Goal: Task Accomplishment & Management: Use online tool/utility

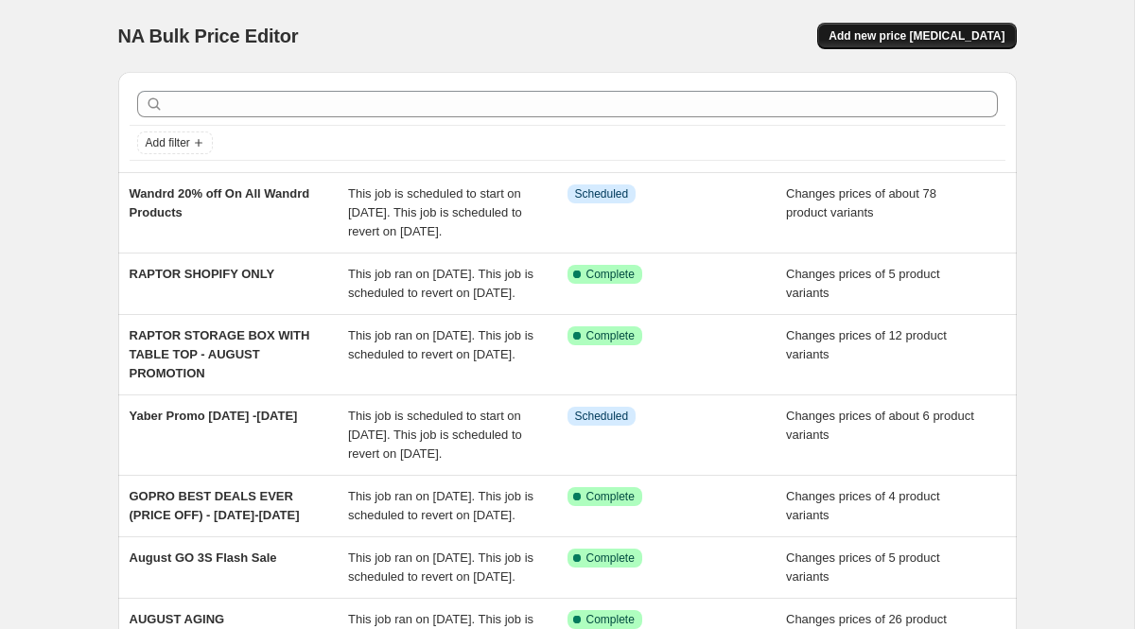
click at [934, 34] on span "Add new price [MEDICAL_DATA]" at bounding box center [917, 35] width 176 height 15
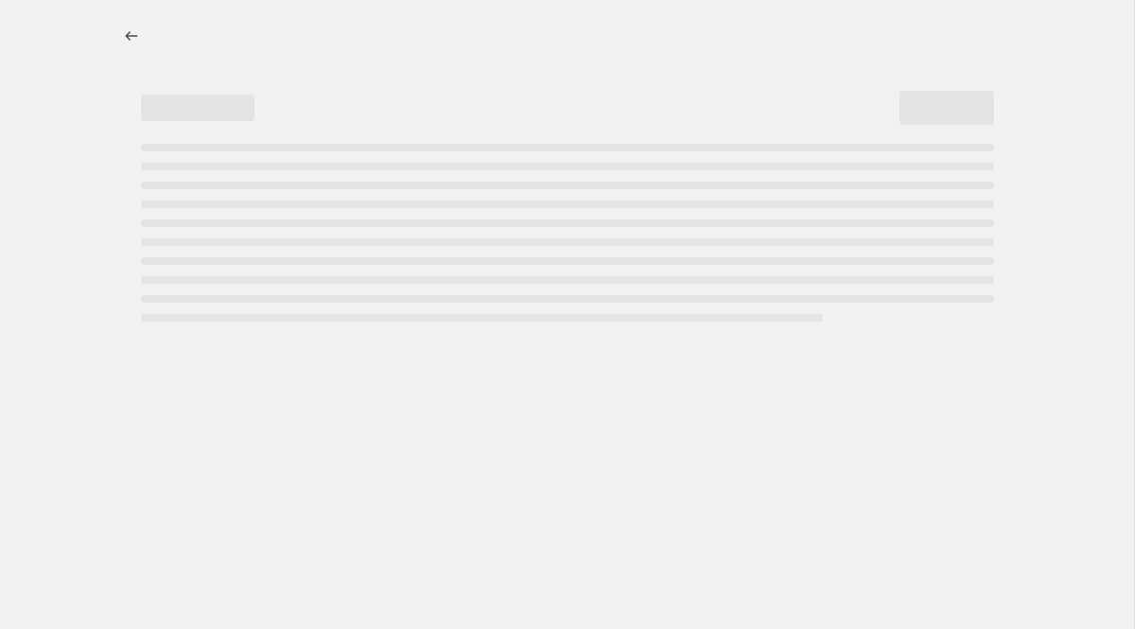
select select "percentage"
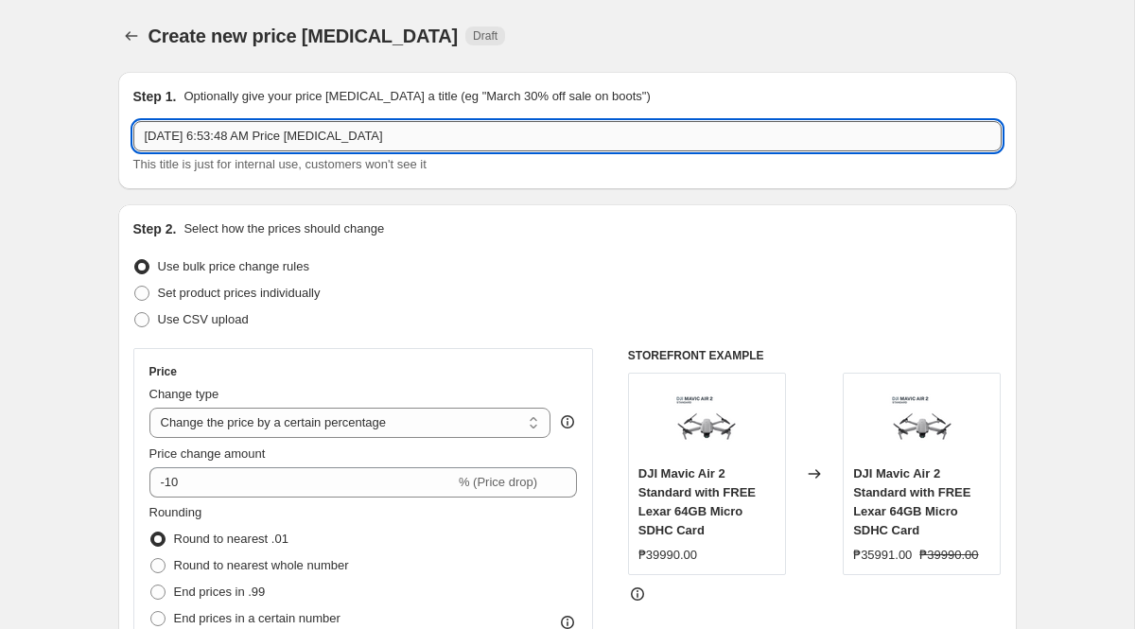
click at [355, 123] on input "[DATE] 6:53:48 AM Price [MEDICAL_DATA]" at bounding box center [567, 136] width 869 height 30
type input "Plaud_15%"
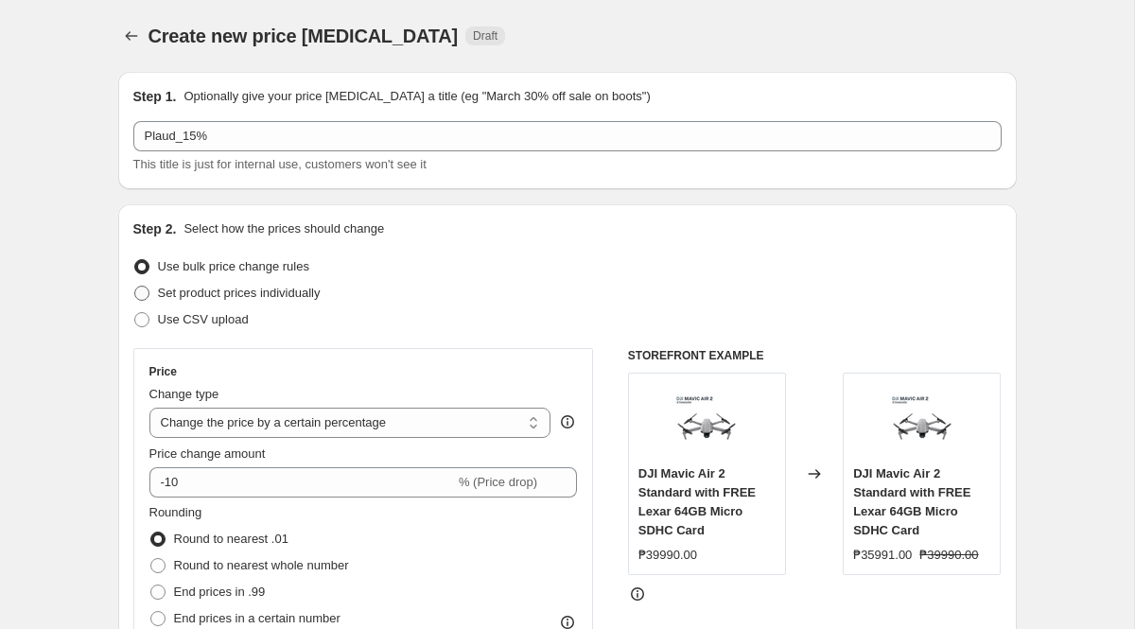
click at [318, 293] on span "Set product prices individually" at bounding box center [239, 293] width 163 height 14
click at [135, 287] on input "Set product prices individually" at bounding box center [134, 286] width 1 height 1
radio input "true"
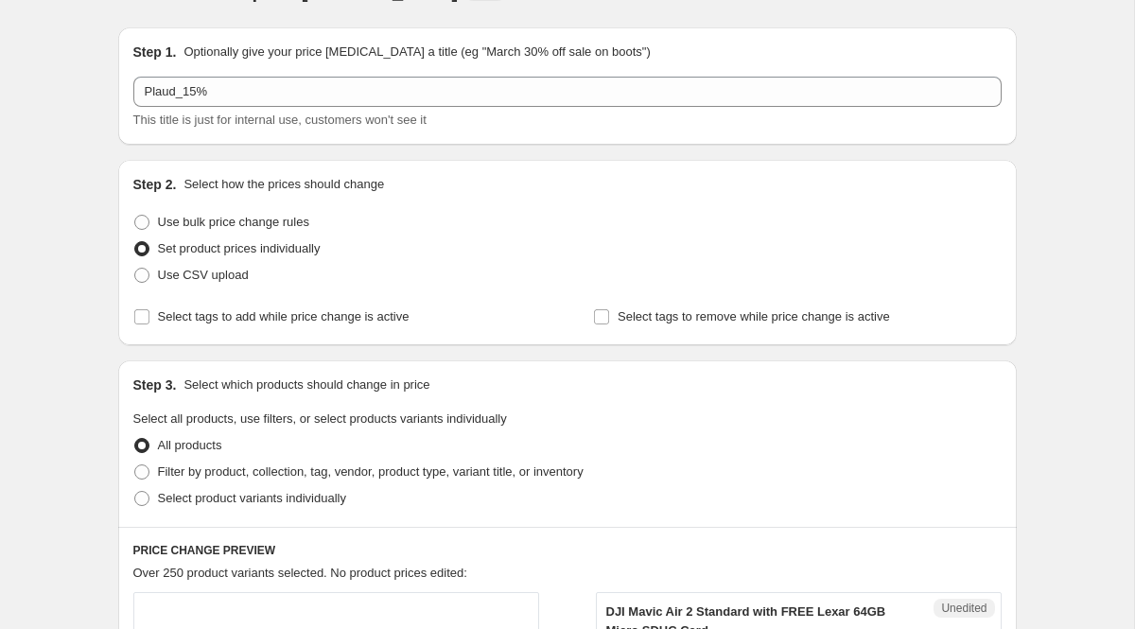
scroll to position [46, 0]
click at [293, 310] on span "Select tags to add while price change is active" at bounding box center [284, 314] width 252 height 14
click at [149, 310] on input "Select tags to add while price change is active" at bounding box center [141, 314] width 15 height 15
checkbox input "true"
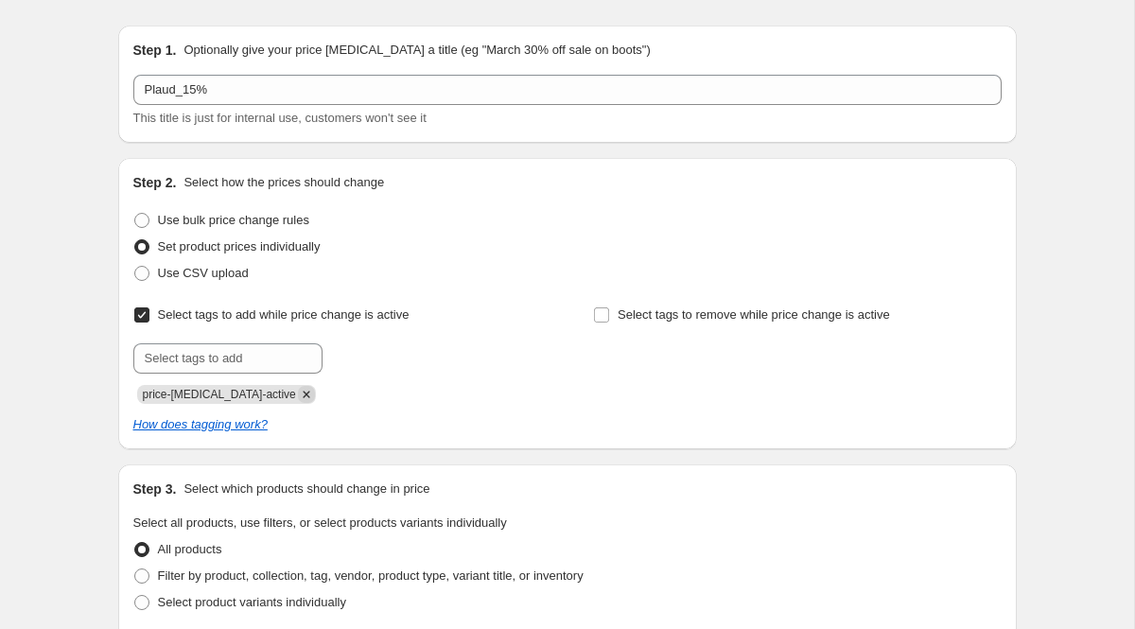
click at [303, 394] on icon "Remove price-change-job-active" at bounding box center [306, 394] width 7 height 7
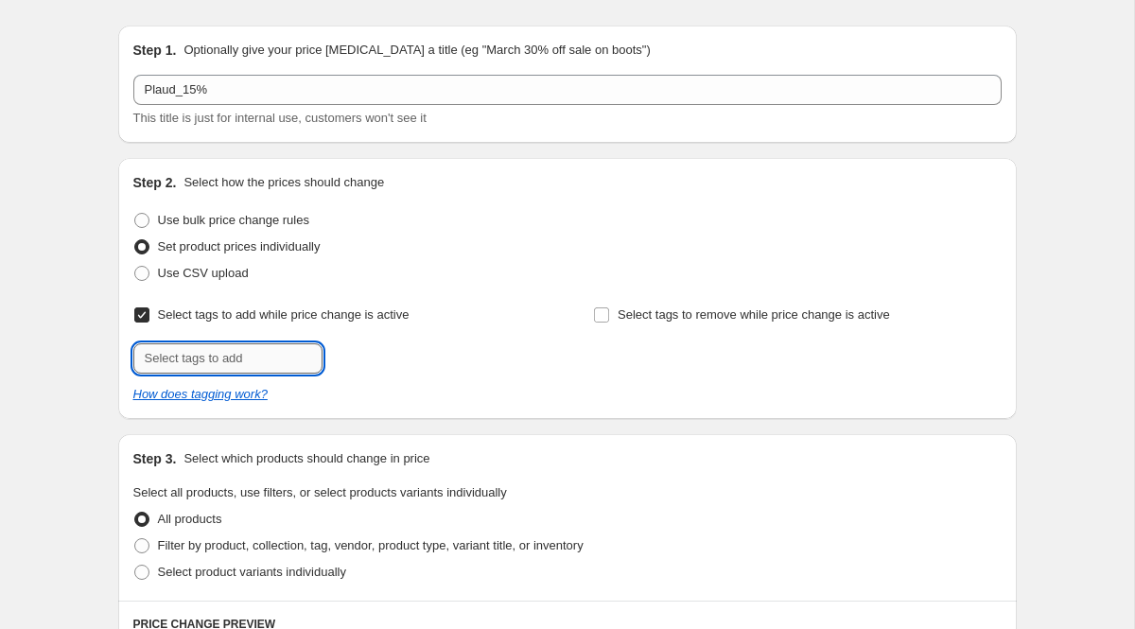
click at [290, 366] on input "text" at bounding box center [227, 358] width 189 height 30
paste input "Plaud_Deals"
type input "Plaud_Deals"
click at [378, 353] on span "Plaud_Deals" at bounding box center [396, 356] width 67 height 13
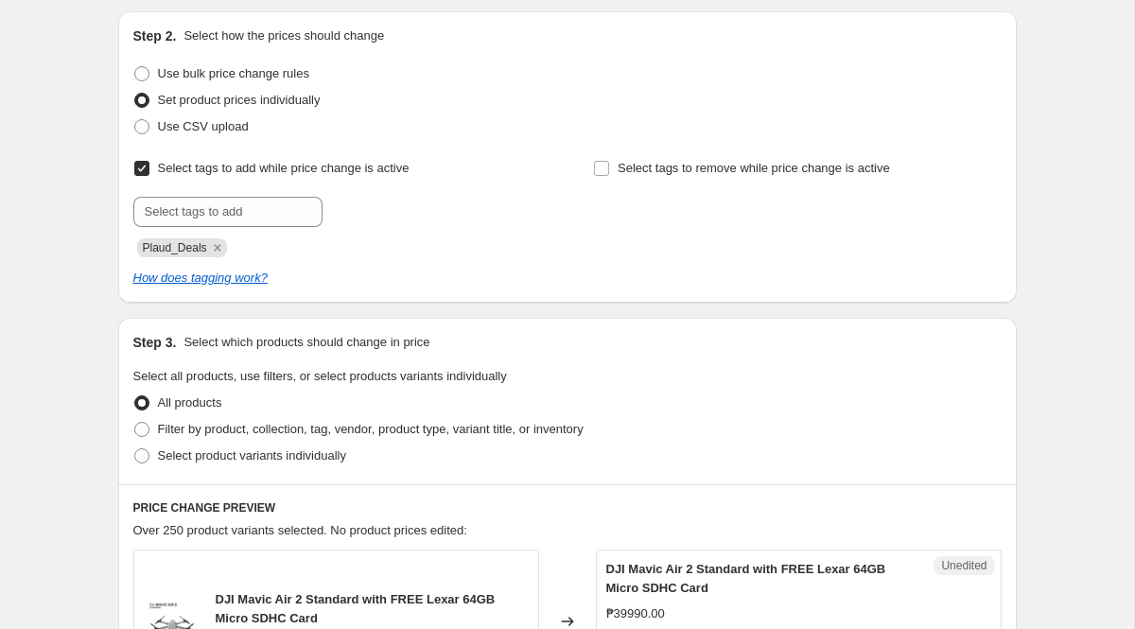
scroll to position [195, 0]
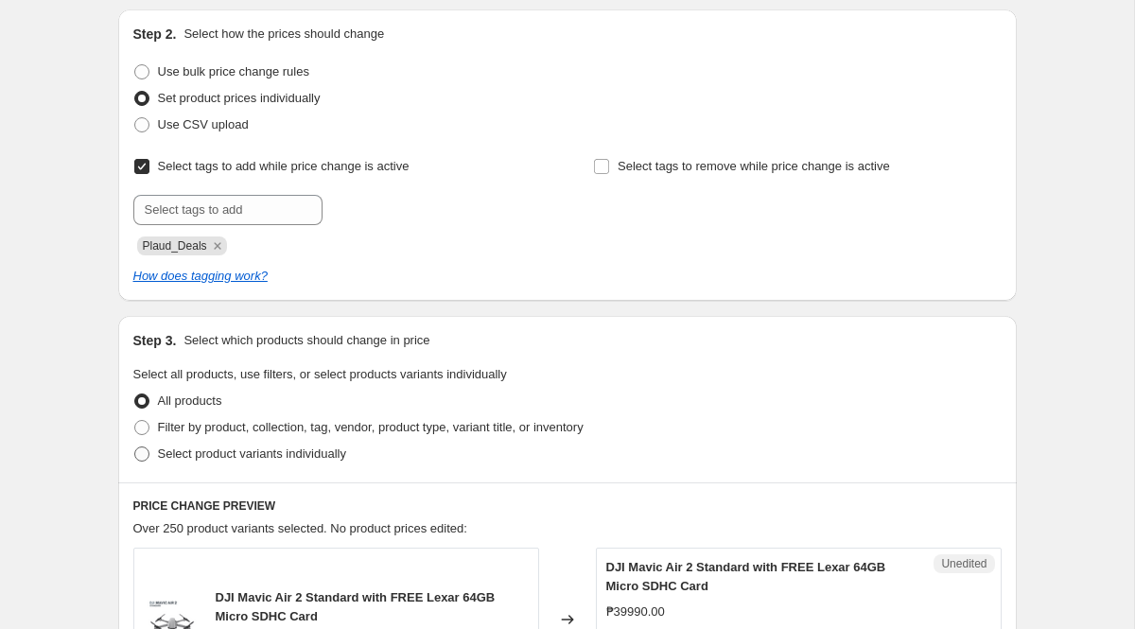
click at [310, 451] on span "Select product variants individually" at bounding box center [252, 454] width 188 height 14
click at [135, 448] on input "Select product variants individually" at bounding box center [134, 447] width 1 height 1
radio input "true"
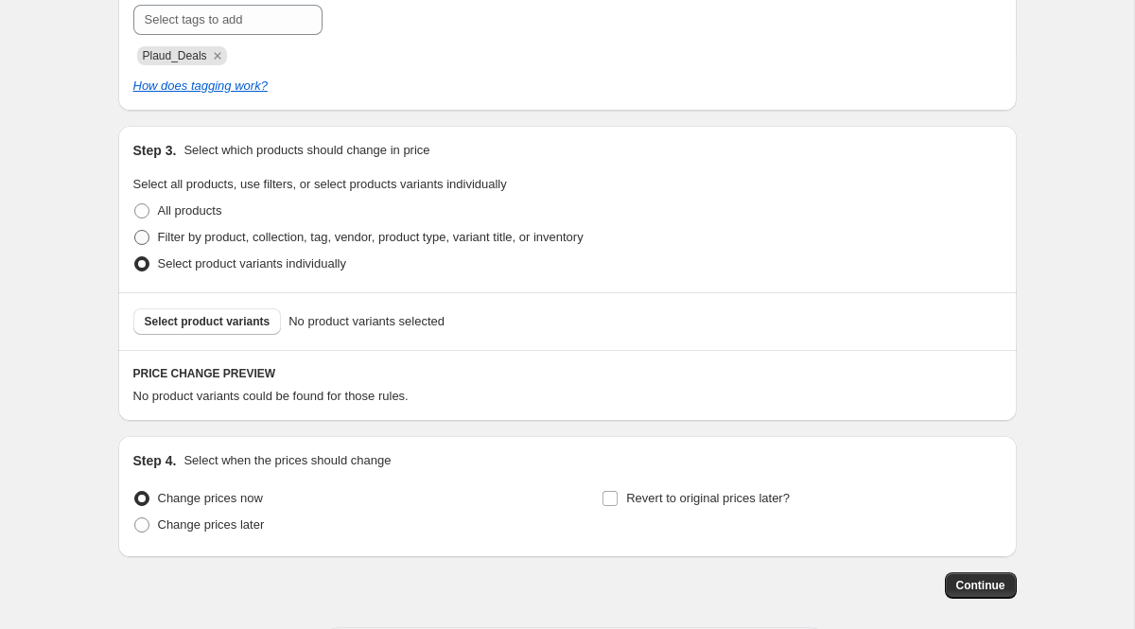
scroll to position [388, 0]
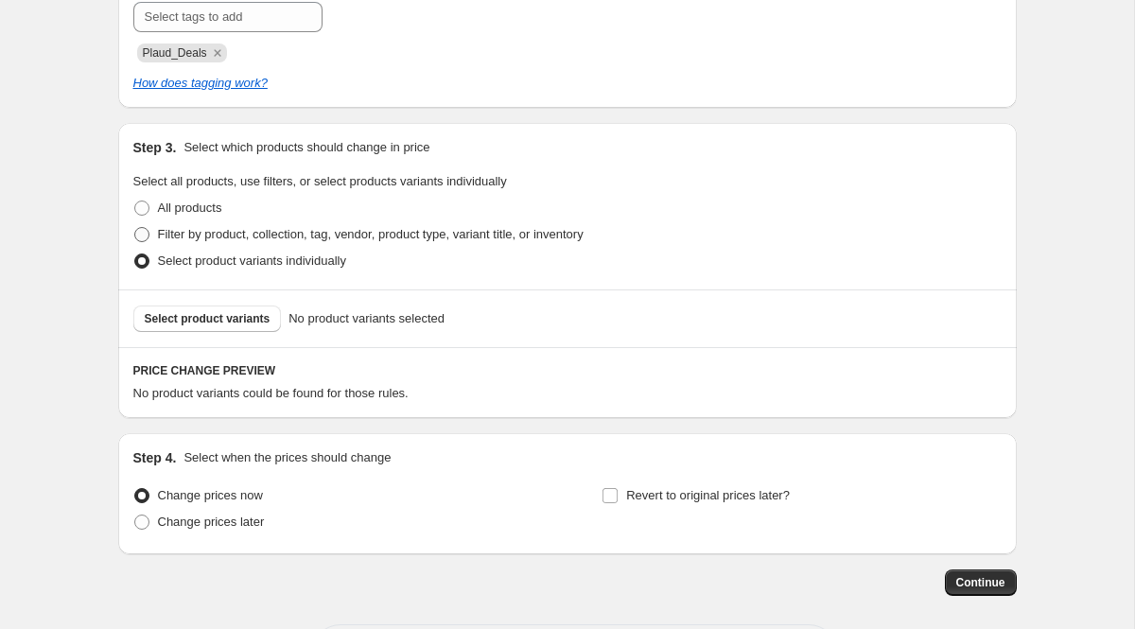
click at [214, 228] on span "Filter by product, collection, tag, vendor, product type, variant title, or inv…" at bounding box center [371, 234] width 426 height 14
click at [135, 228] on input "Filter by product, collection, tag, vendor, product type, variant title, or inv…" at bounding box center [134, 227] width 1 height 1
radio input "true"
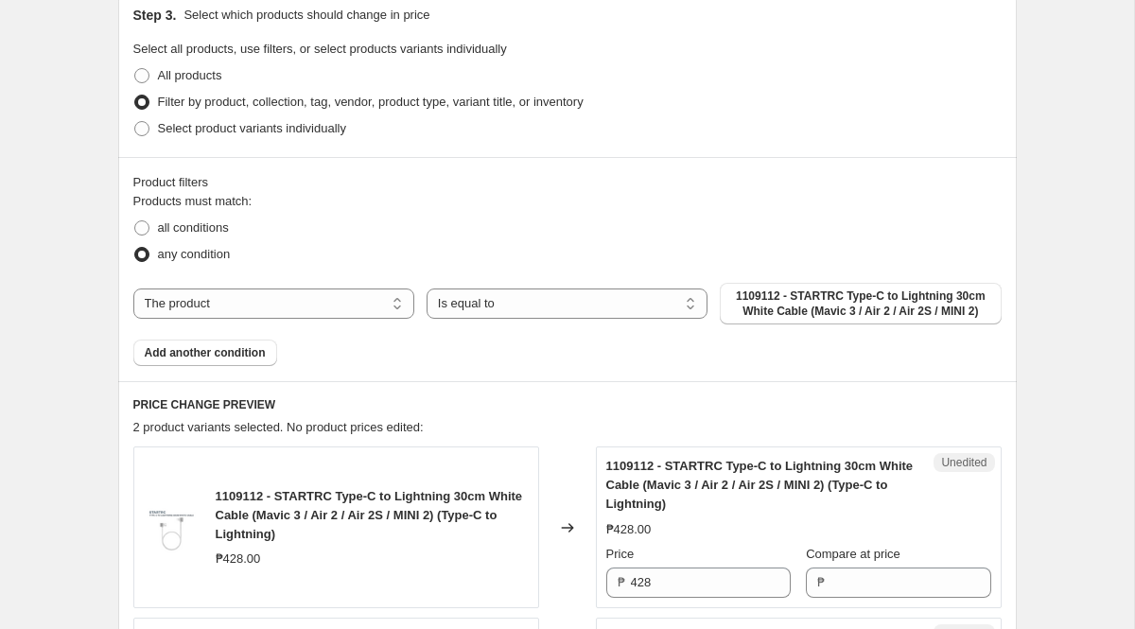
scroll to position [477, 0]
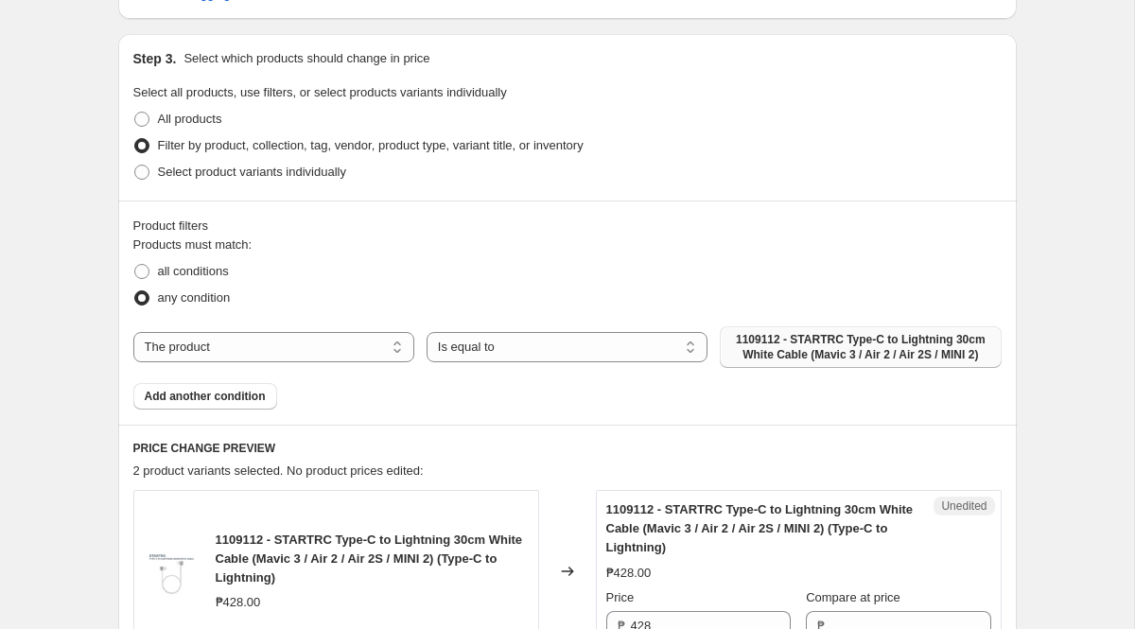
click at [778, 360] on span "1109112 - STARTRC Type-C to Lightning 30cm White Cable (Mavic 3 / Air 2 / Air 2…" at bounding box center [860, 347] width 258 height 30
click at [216, 109] on label "All products" at bounding box center [177, 119] width 89 height 26
click at [135, 112] on input "All products" at bounding box center [134, 112] width 1 height 1
radio input "true"
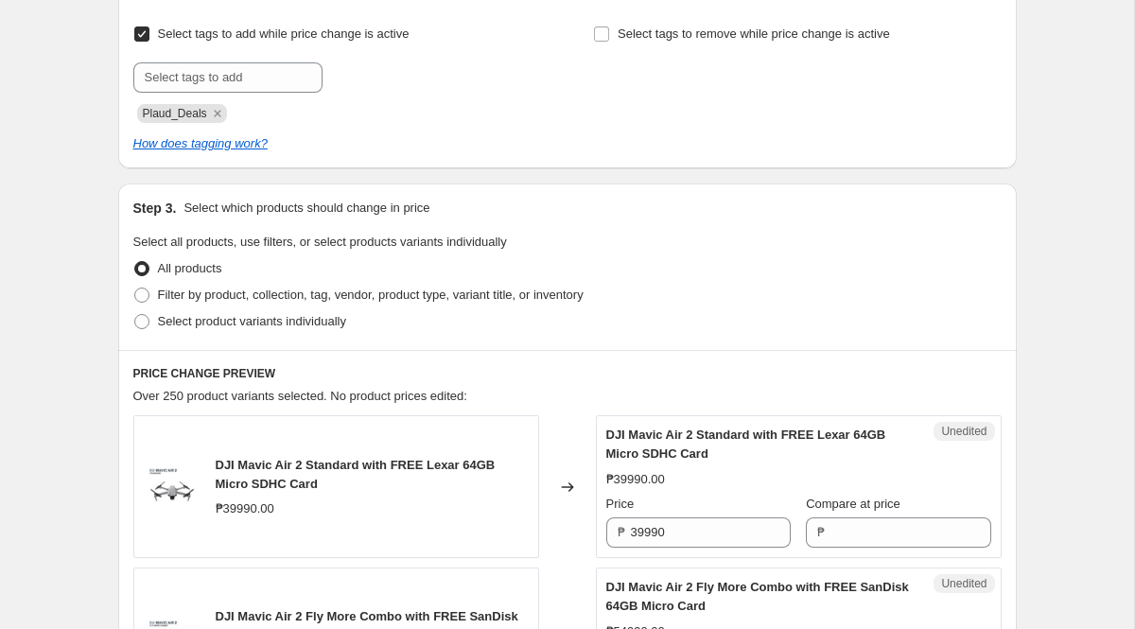
scroll to position [332, 0]
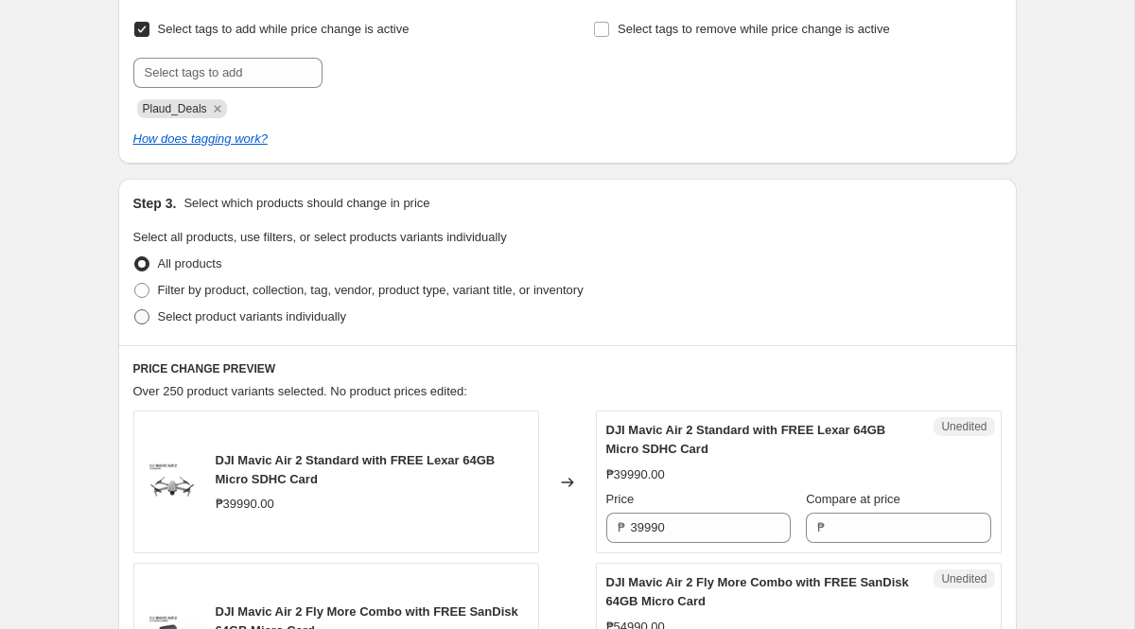
click at [324, 317] on span "Select product variants individually" at bounding box center [252, 316] width 188 height 14
click at [135, 310] on input "Select product variants individually" at bounding box center [134, 309] width 1 height 1
radio input "true"
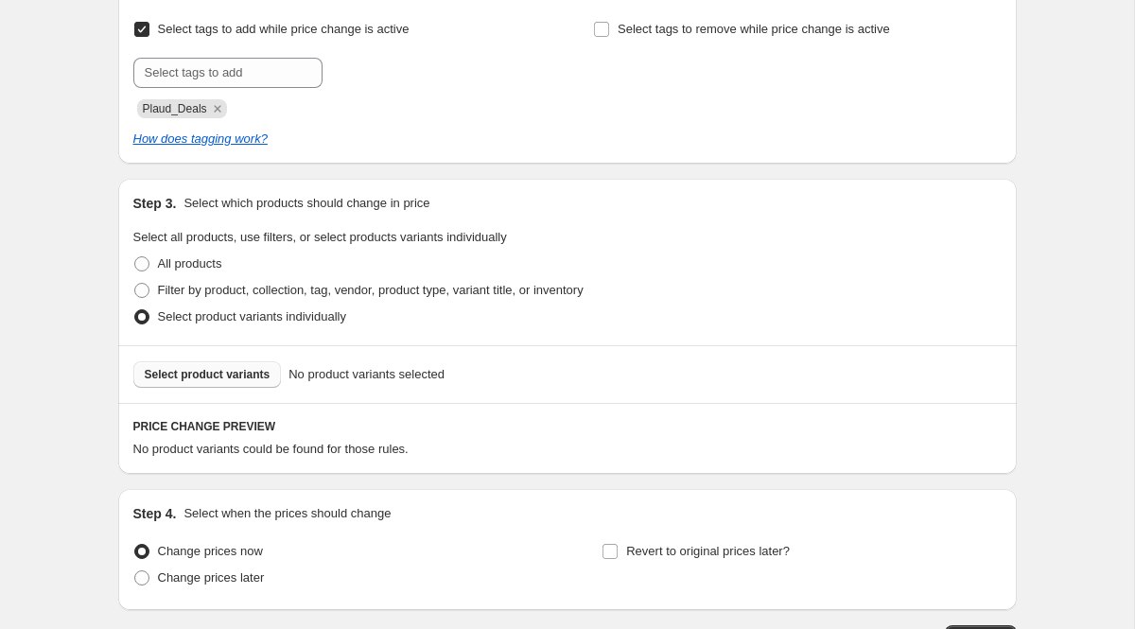
click at [241, 379] on span "Select product variants" at bounding box center [208, 374] width 126 height 15
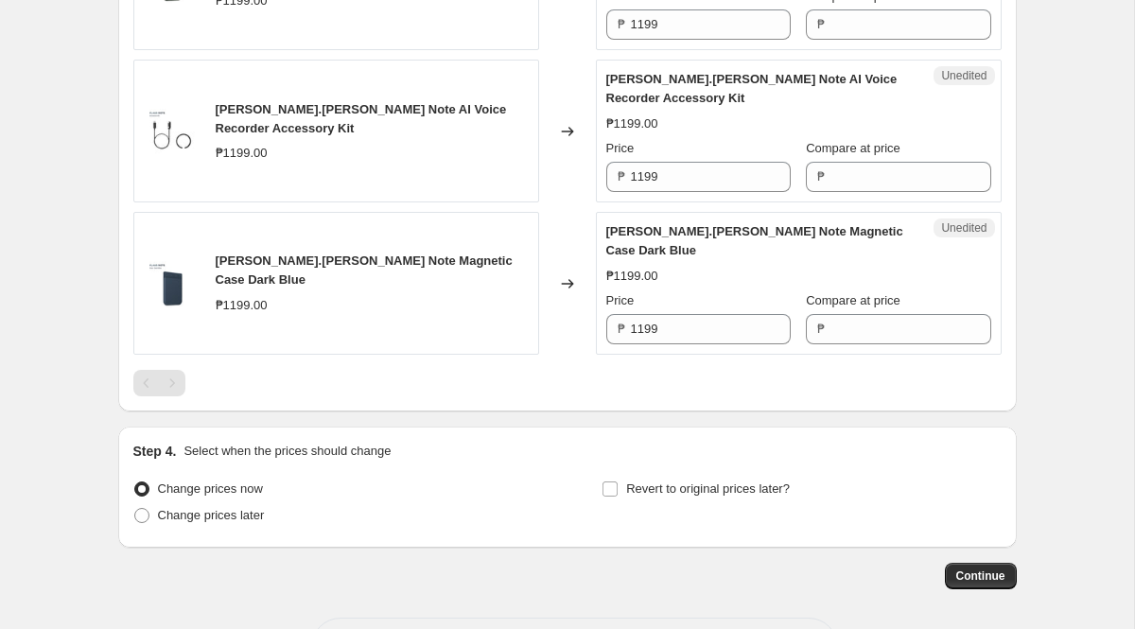
scroll to position [2086, 0]
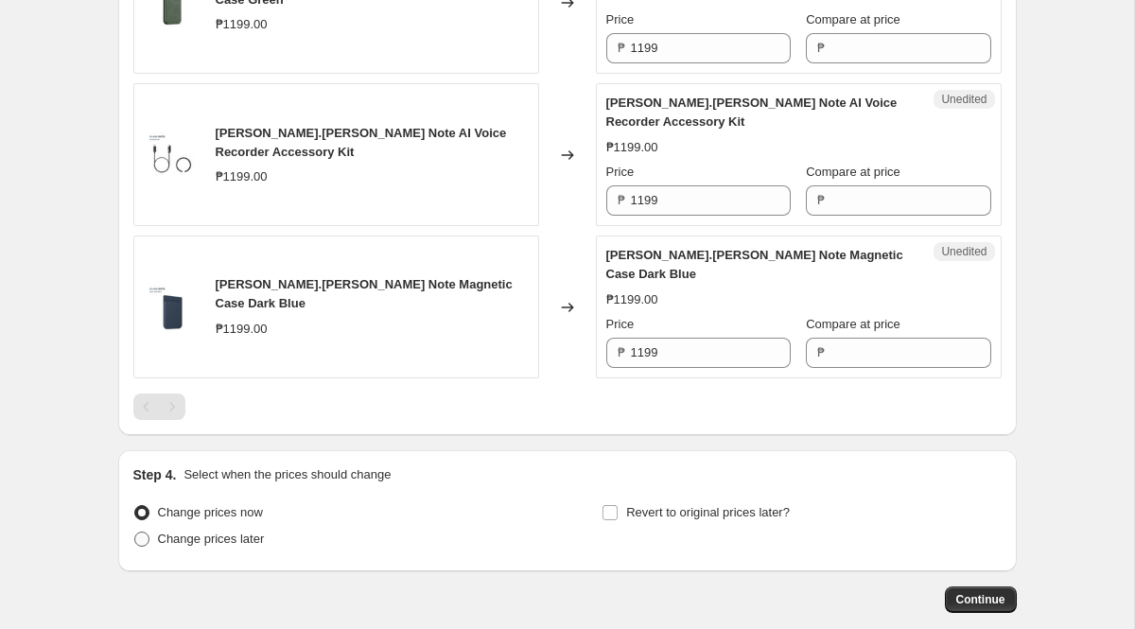
click at [202, 532] on span "Change prices later" at bounding box center [211, 539] width 107 height 14
click at [135, 532] on input "Change prices later" at bounding box center [134, 532] width 1 height 1
radio input "true"
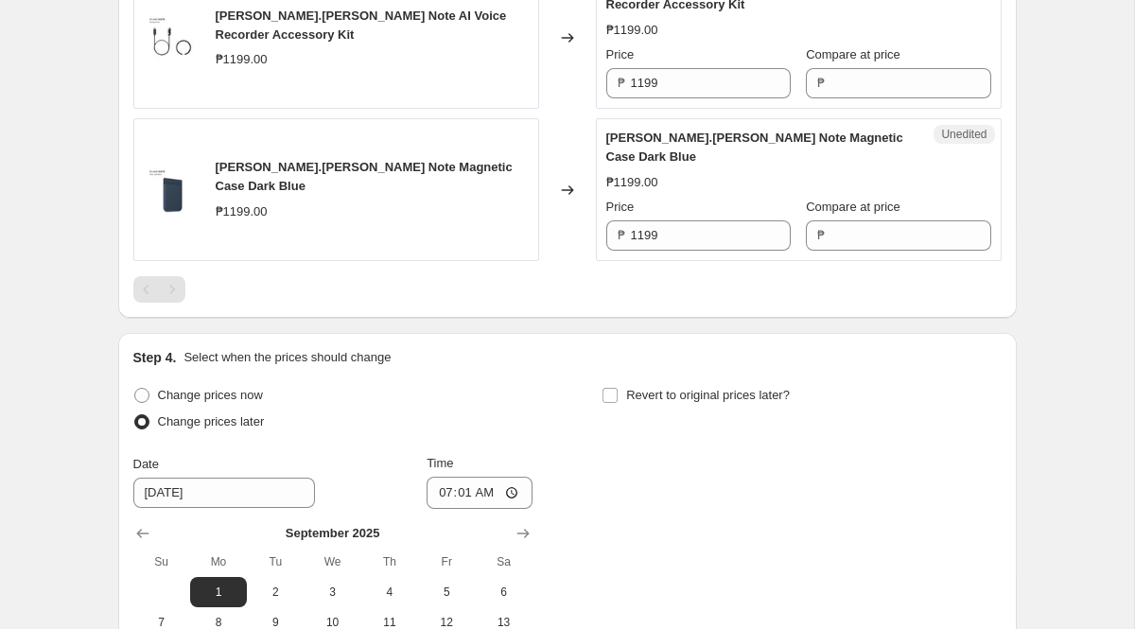
scroll to position [2238, 0]
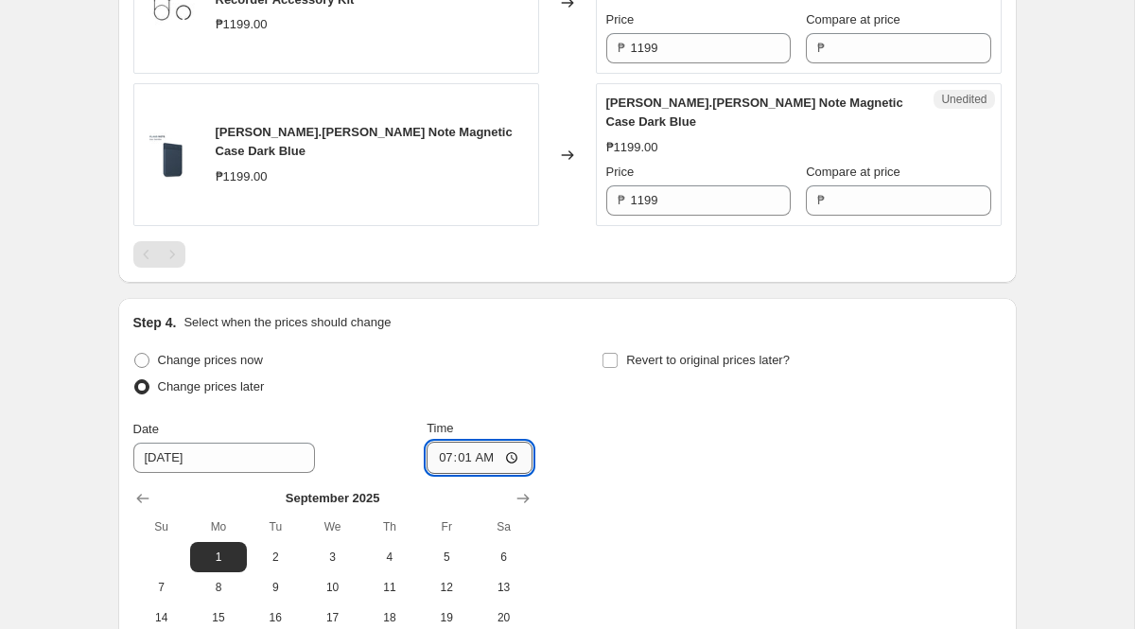
click at [436, 442] on input "07:01" at bounding box center [480, 458] width 106 height 32
type input "00:00"
click at [613, 353] on input "Revert to original prices later?" at bounding box center [610, 360] width 15 height 15
checkbox input "true"
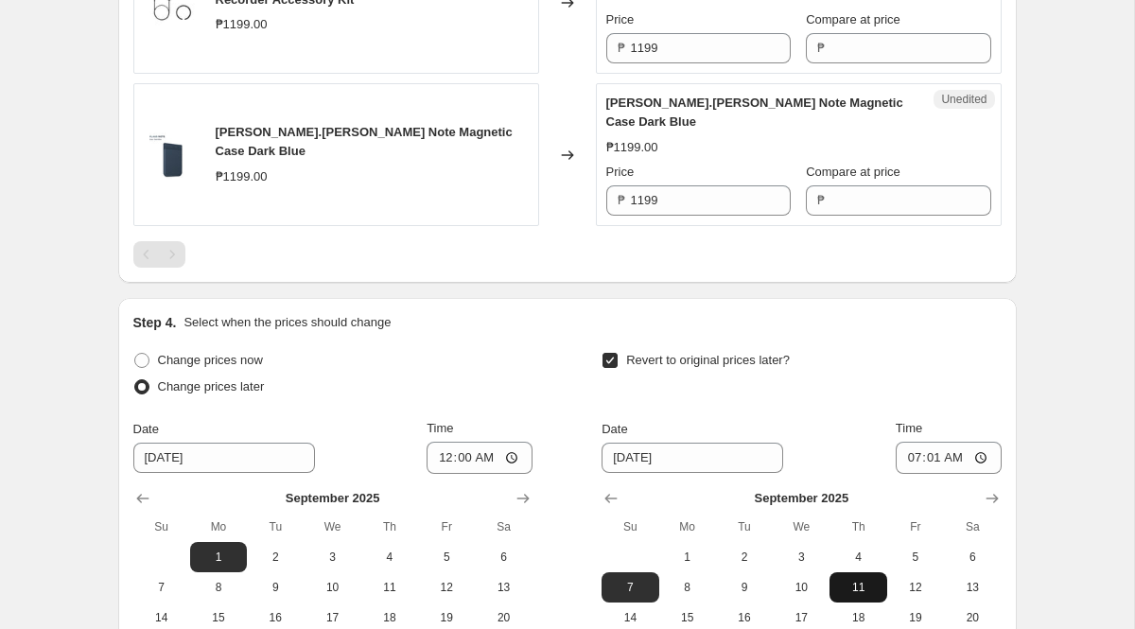
click at [837, 580] on span "11" at bounding box center [858, 587] width 42 height 15
type input "[DATE]"
click at [904, 442] on input "07:01" at bounding box center [949, 458] width 106 height 32
type input "23:59"
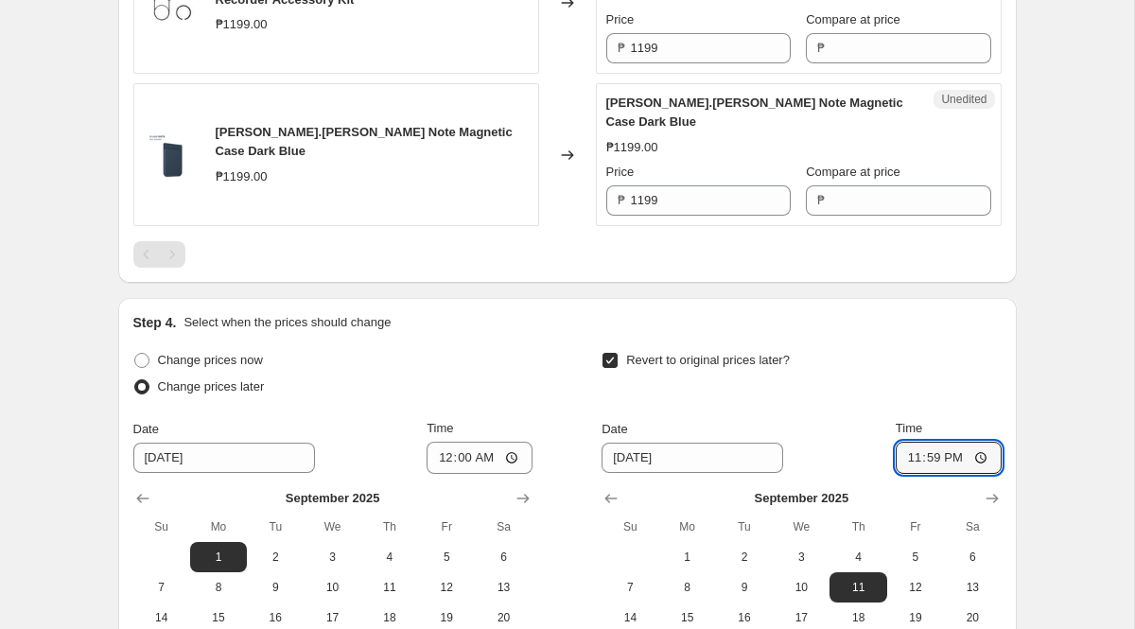
click at [950, 347] on div "Revert to original prices later?" at bounding box center [801, 375] width 399 height 57
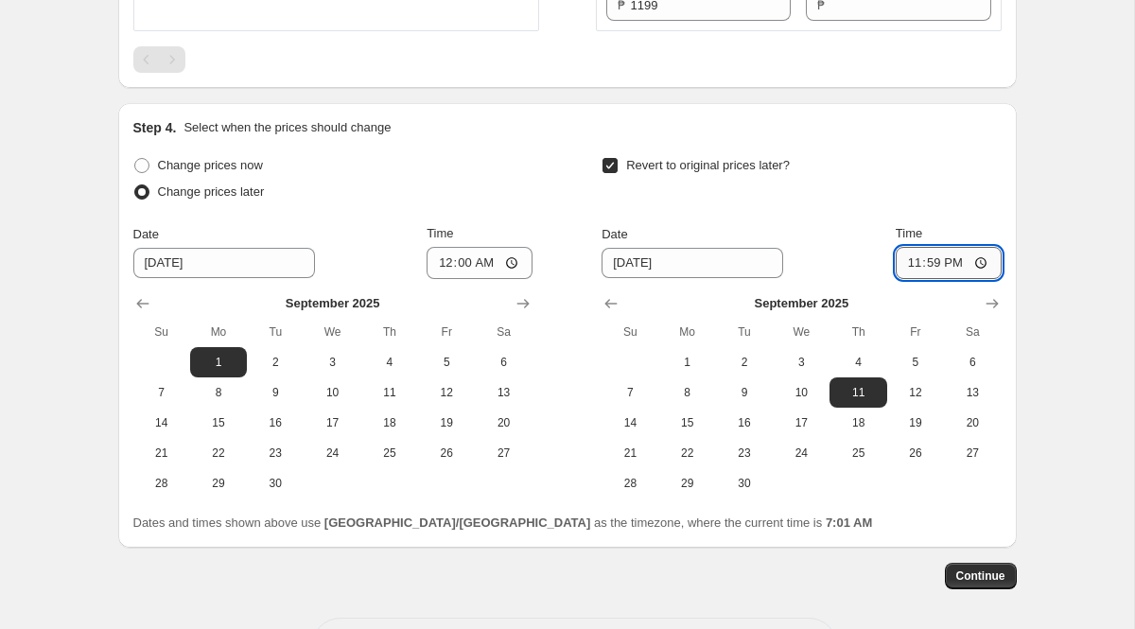
click at [980, 247] on input "23:59" at bounding box center [949, 263] width 106 height 32
click at [946, 152] on div "Revert to original prices later?" at bounding box center [801, 180] width 399 height 57
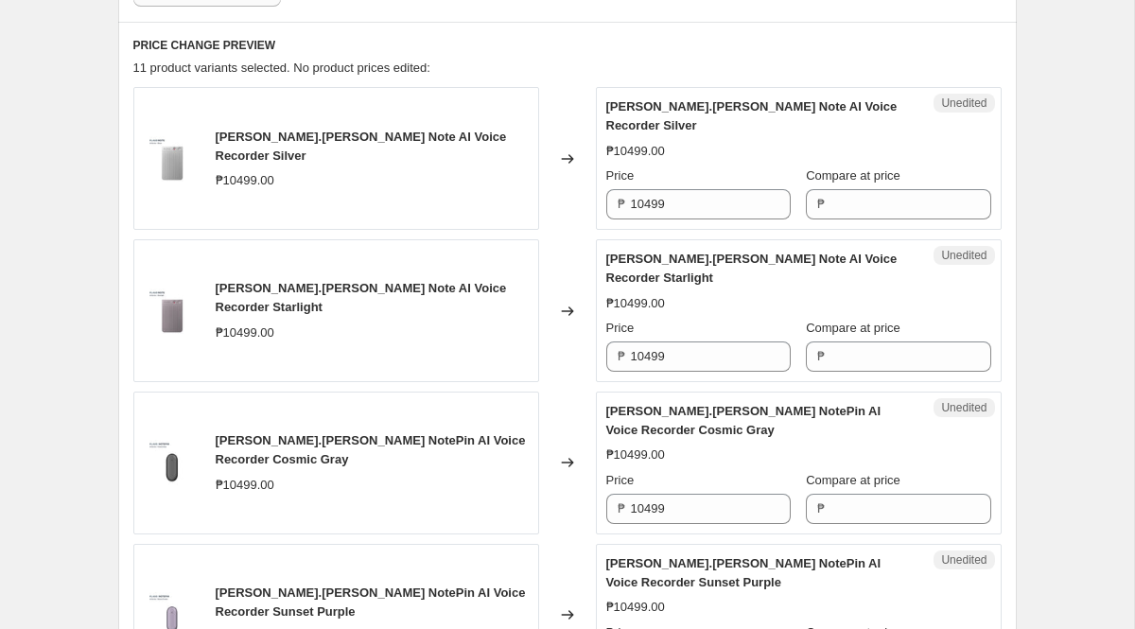
scroll to position [697, 0]
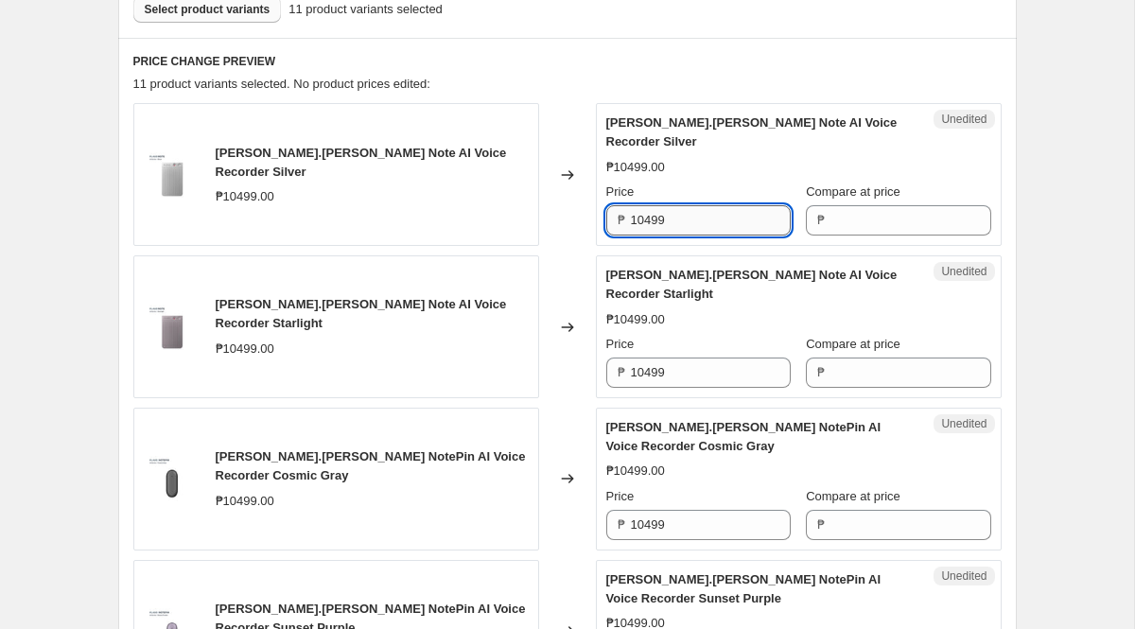
click at [718, 220] on input "10499" at bounding box center [711, 220] width 160 height 30
click at [864, 215] on input "Compare at price" at bounding box center [911, 220] width 160 height 30
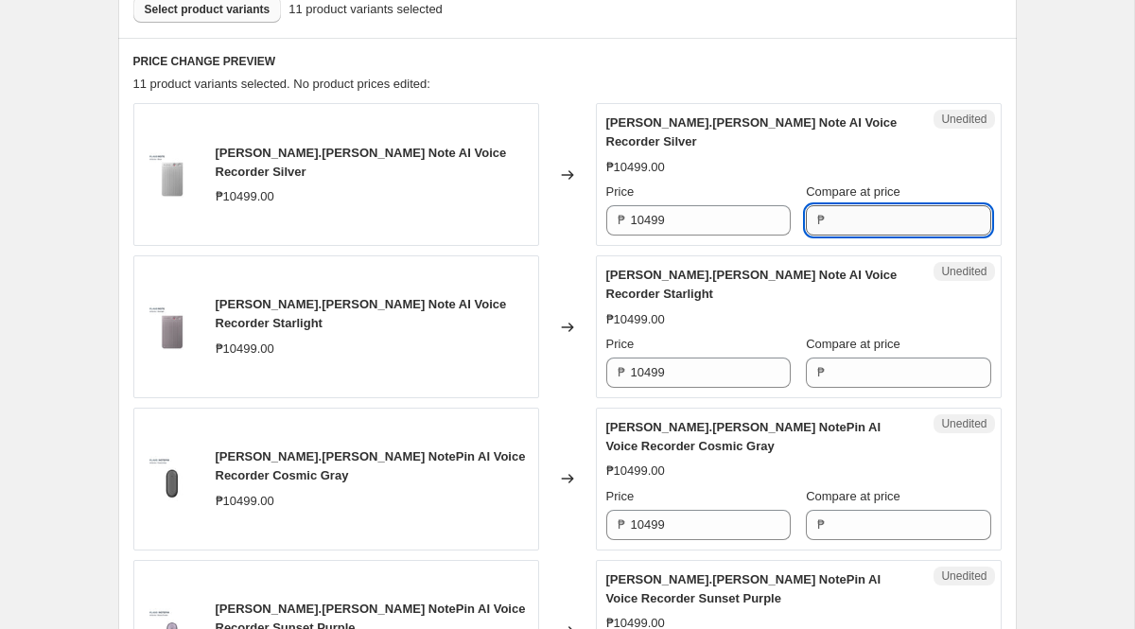
paste input "10499"
type input "10499"
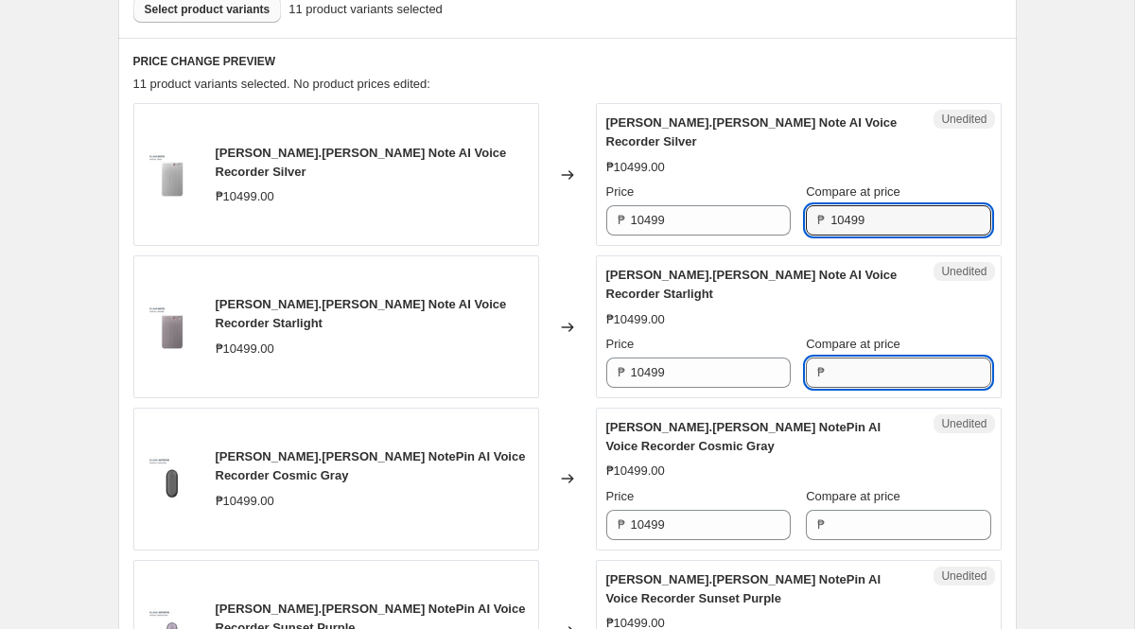
click at [851, 377] on input "Compare at price" at bounding box center [911, 373] width 160 height 30
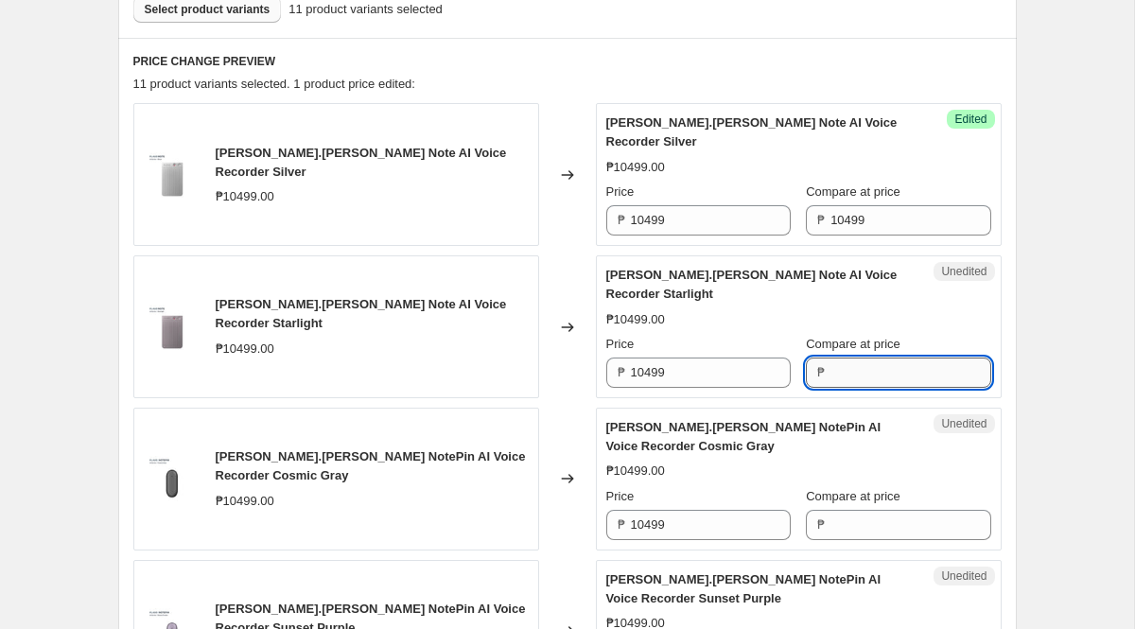
click at [851, 377] on input "Compare at price" at bounding box center [911, 373] width 160 height 30
paste input "10499"
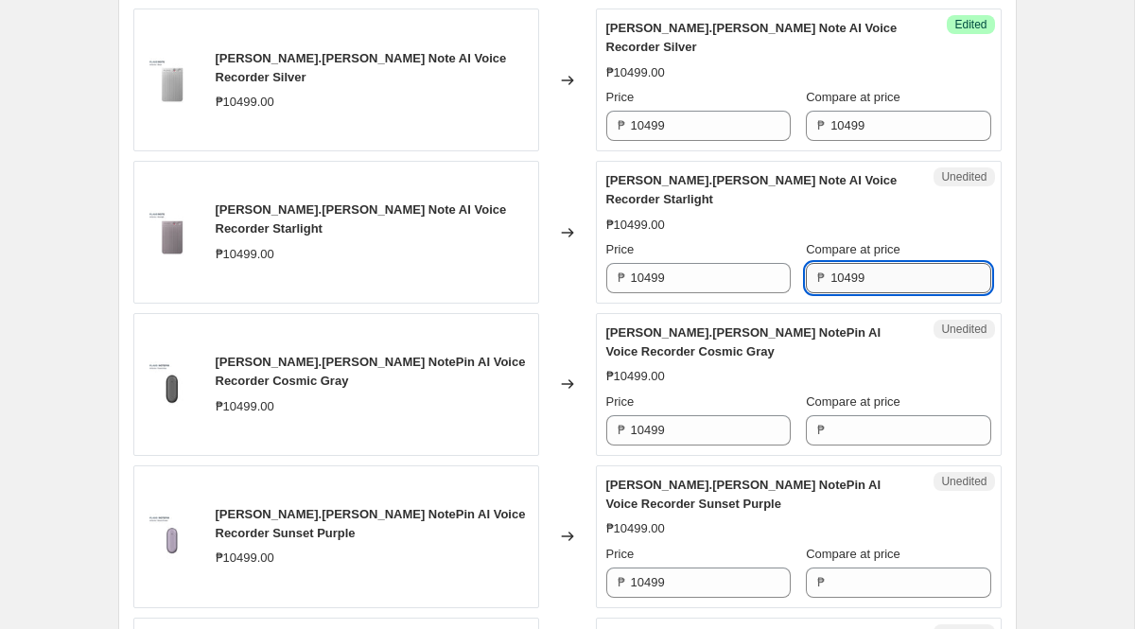
scroll to position [797, 0]
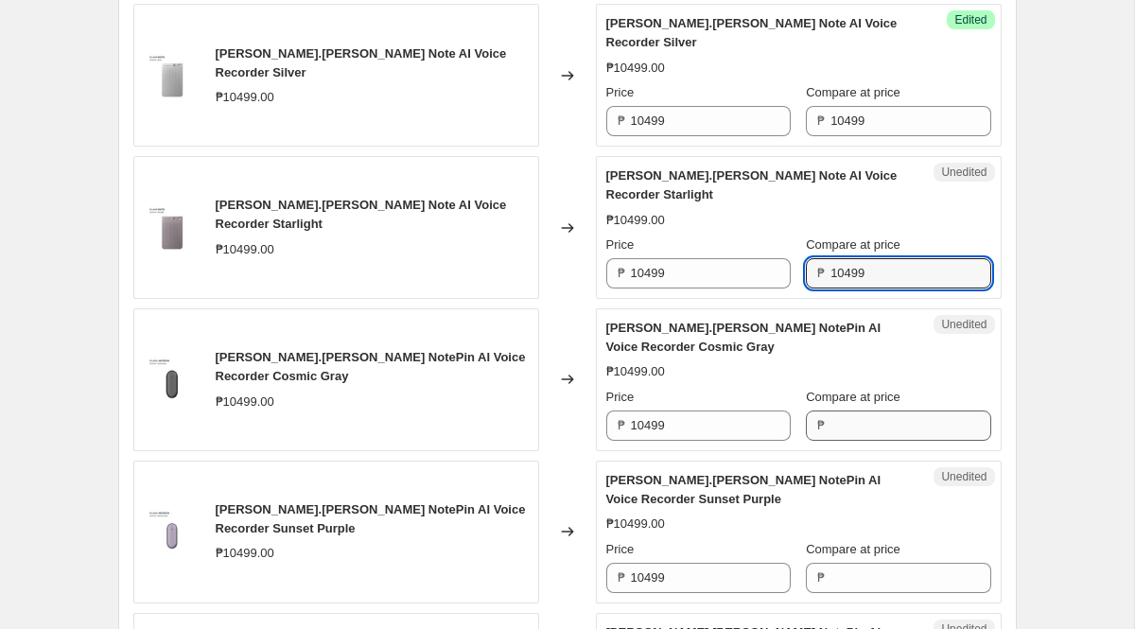
type input "10499"
click at [847, 423] on input "Compare at price" at bounding box center [911, 426] width 160 height 30
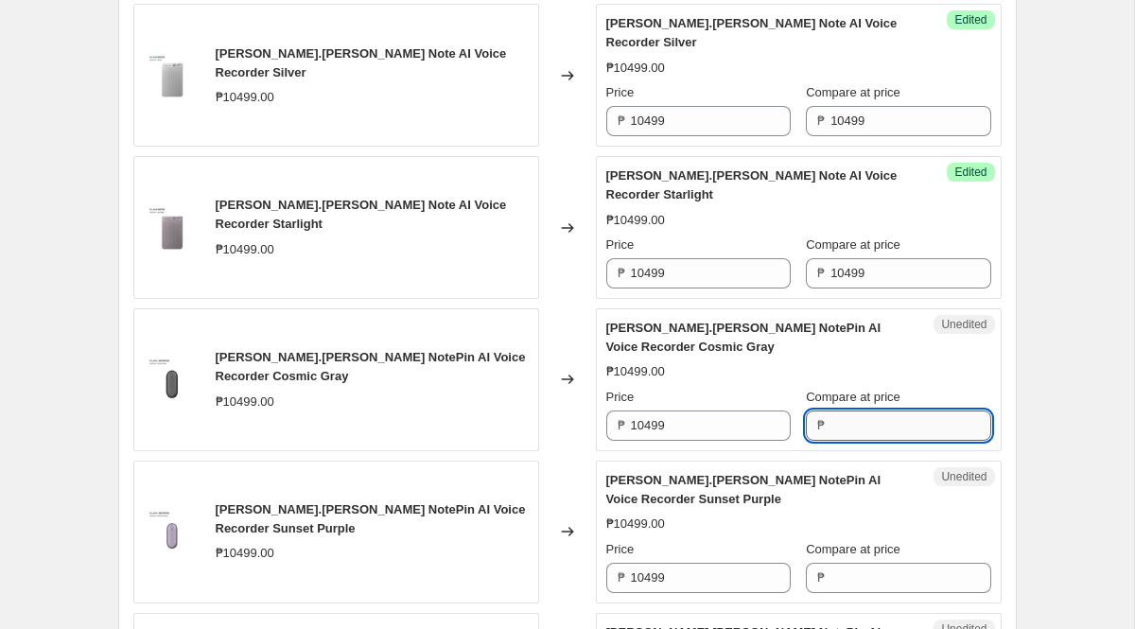
paste input "10499"
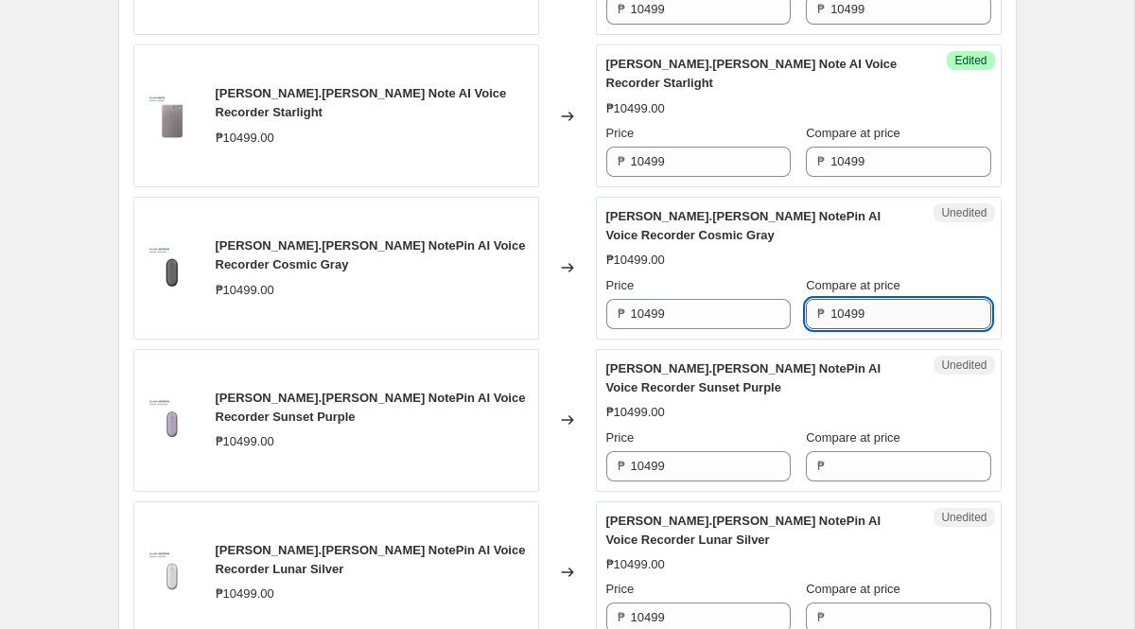
scroll to position [909, 0]
type input "10499"
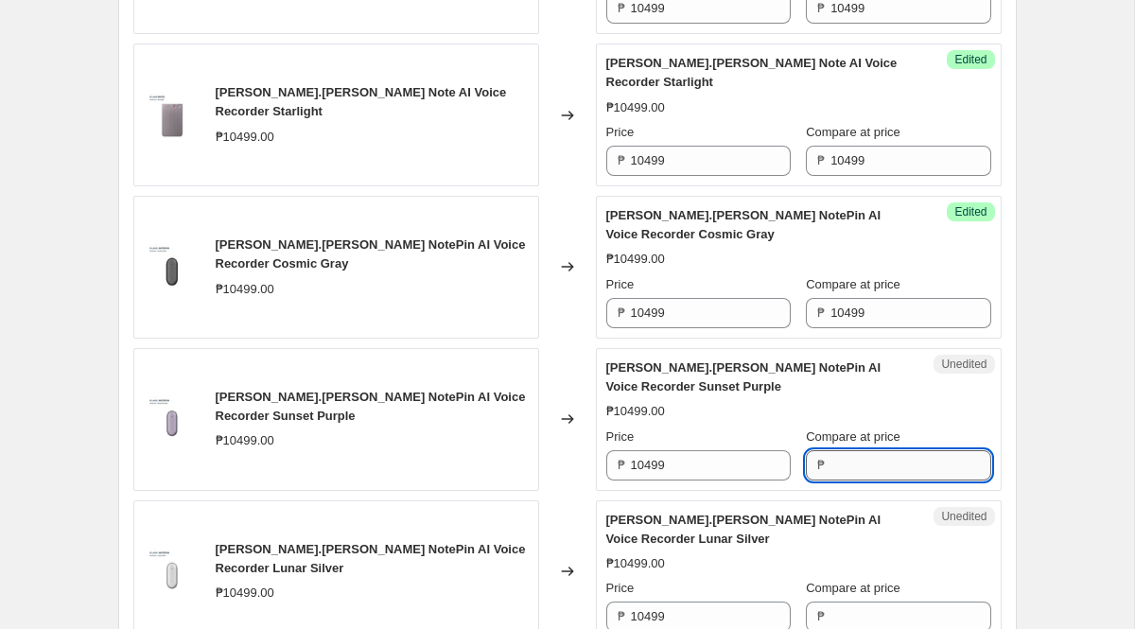
click at [846, 465] on input "Compare at price" at bounding box center [911, 465] width 160 height 30
paste input "10499"
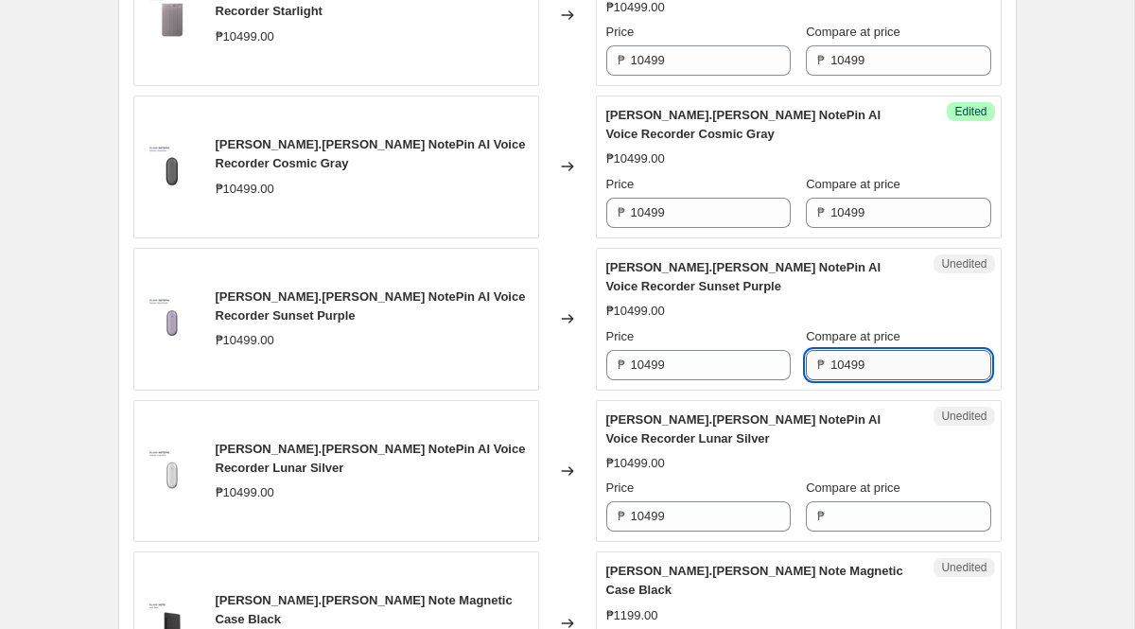
scroll to position [1020, 0]
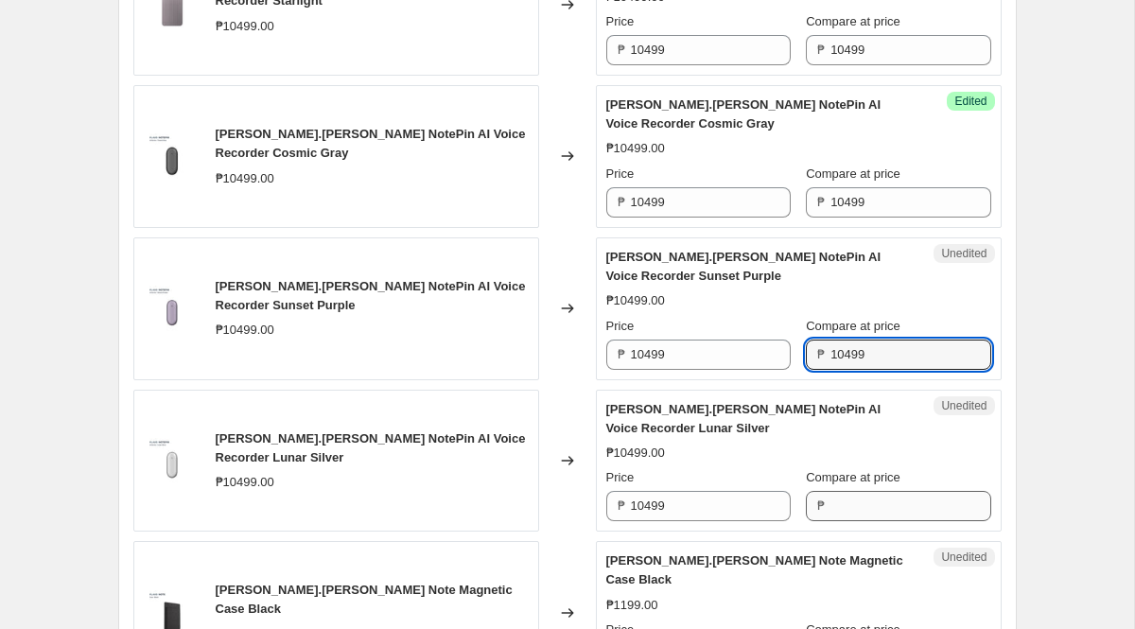
type input "10499"
click at [862, 496] on input "Compare at price" at bounding box center [911, 506] width 160 height 30
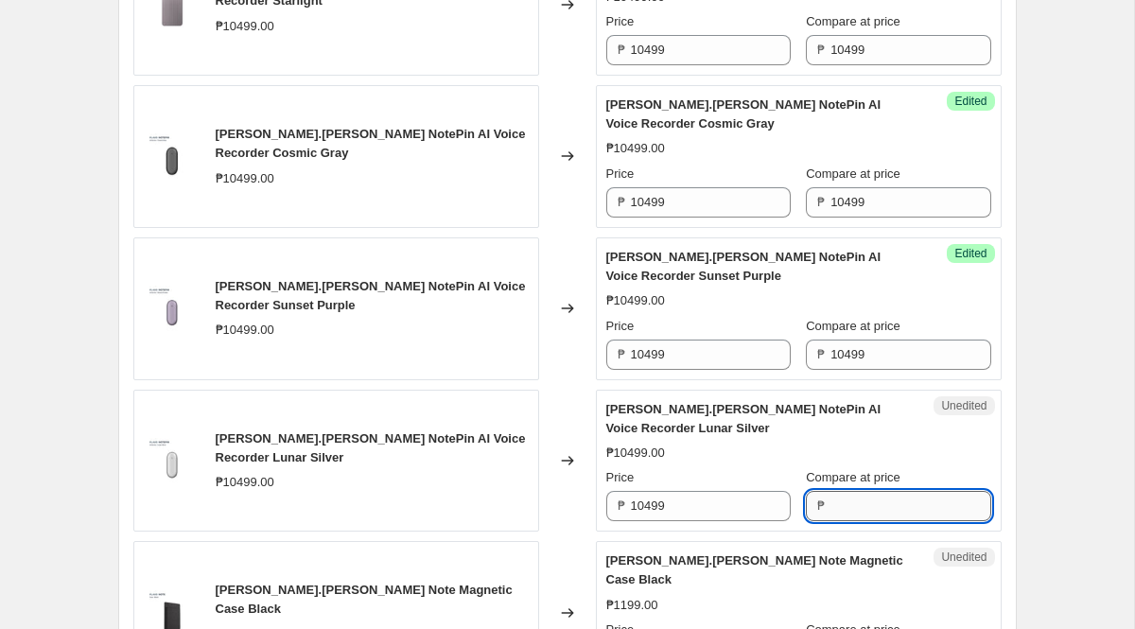
paste input "10499"
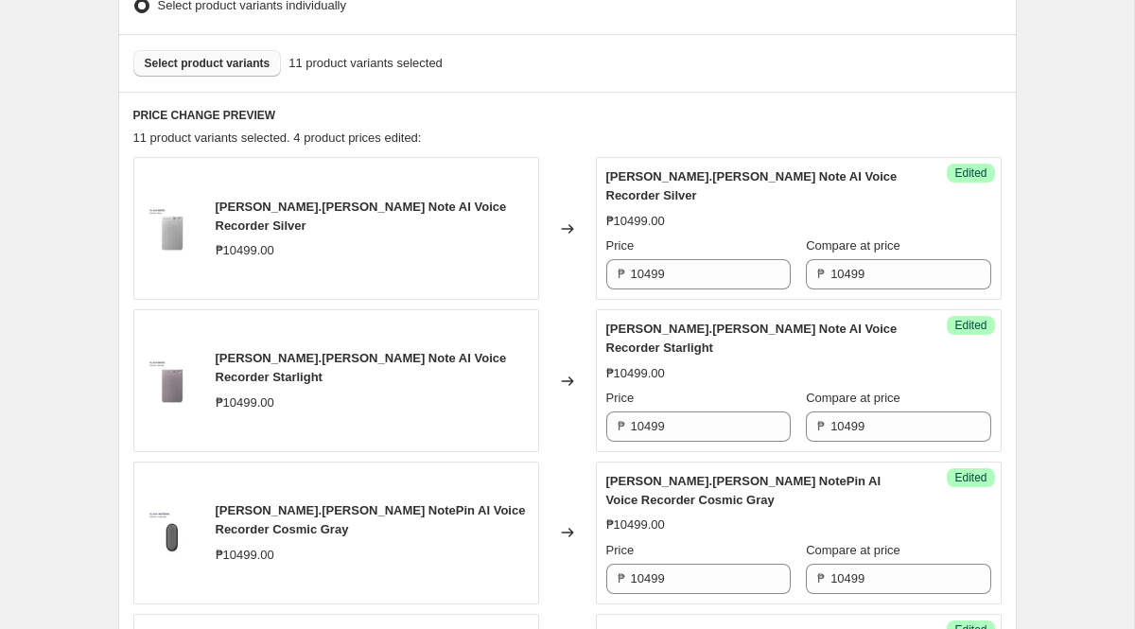
scroll to position [603, 0]
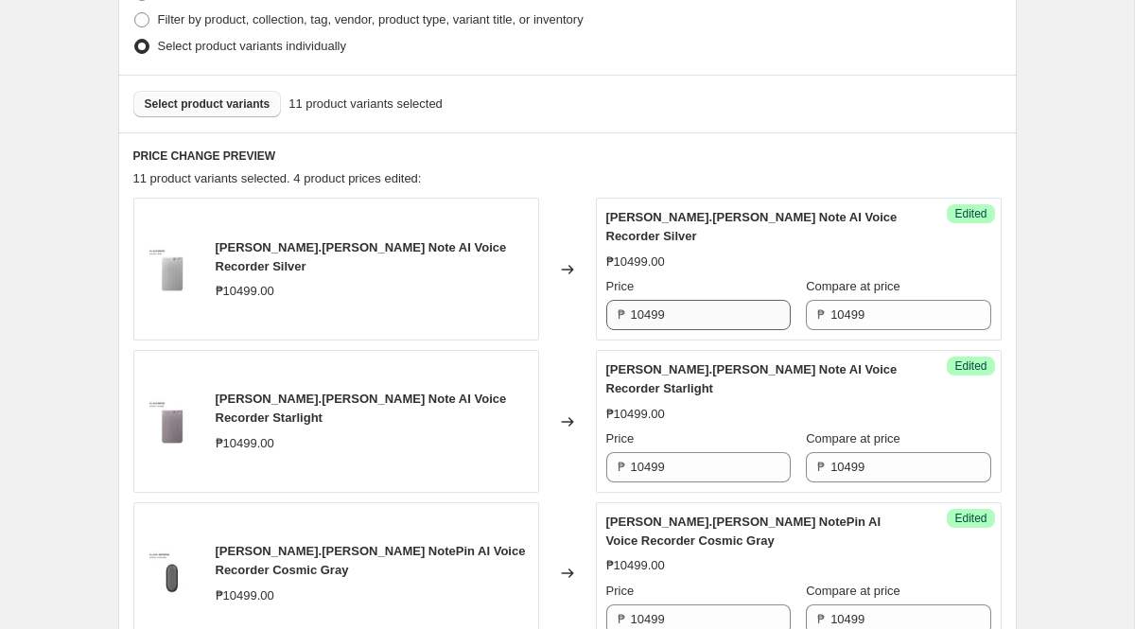
type input "10499"
click at [700, 326] on input "10499" at bounding box center [711, 315] width 160 height 30
click at [725, 313] on input "8920" at bounding box center [711, 315] width 160 height 30
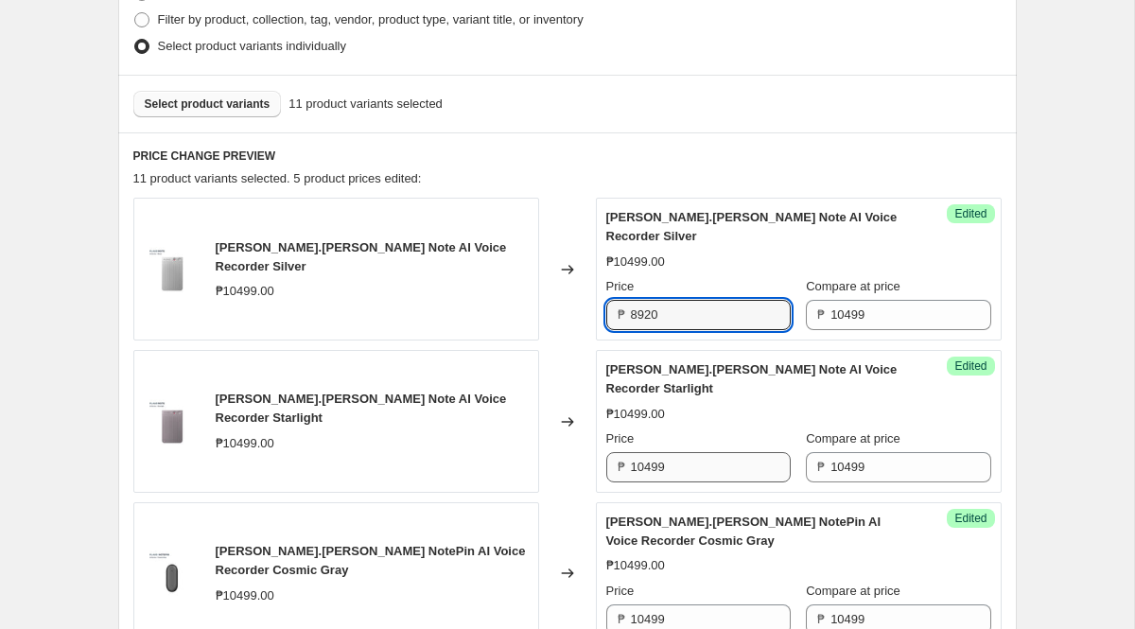
type input "8920"
click at [691, 459] on input "10499" at bounding box center [711, 467] width 160 height 30
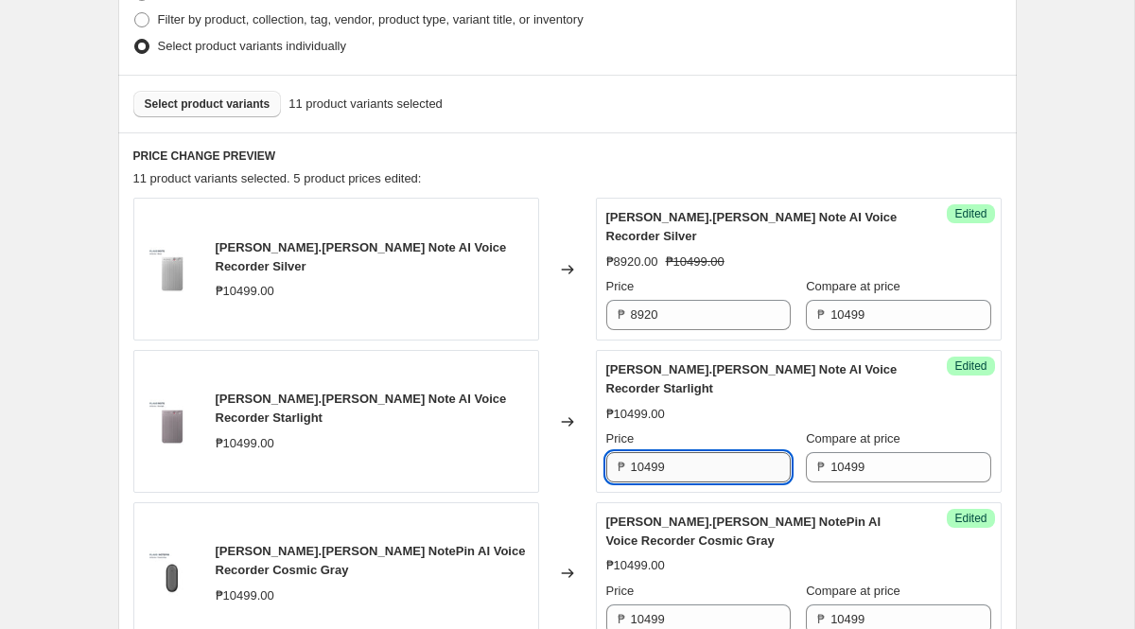
click at [691, 459] on input "10499" at bounding box center [711, 467] width 160 height 30
paste input "8920"
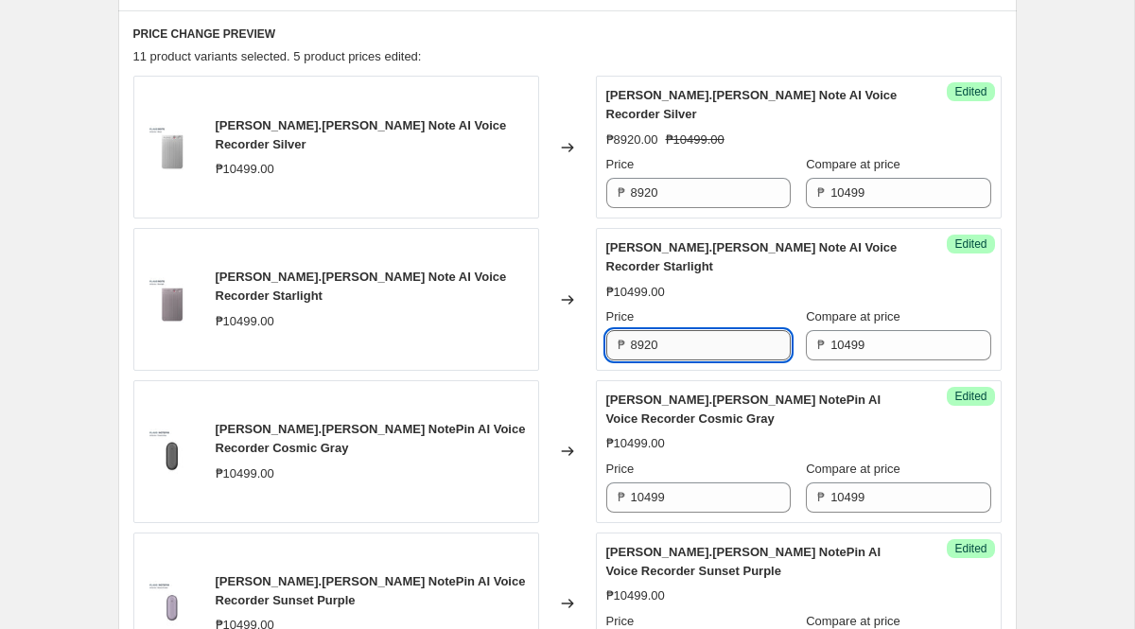
scroll to position [731, 0]
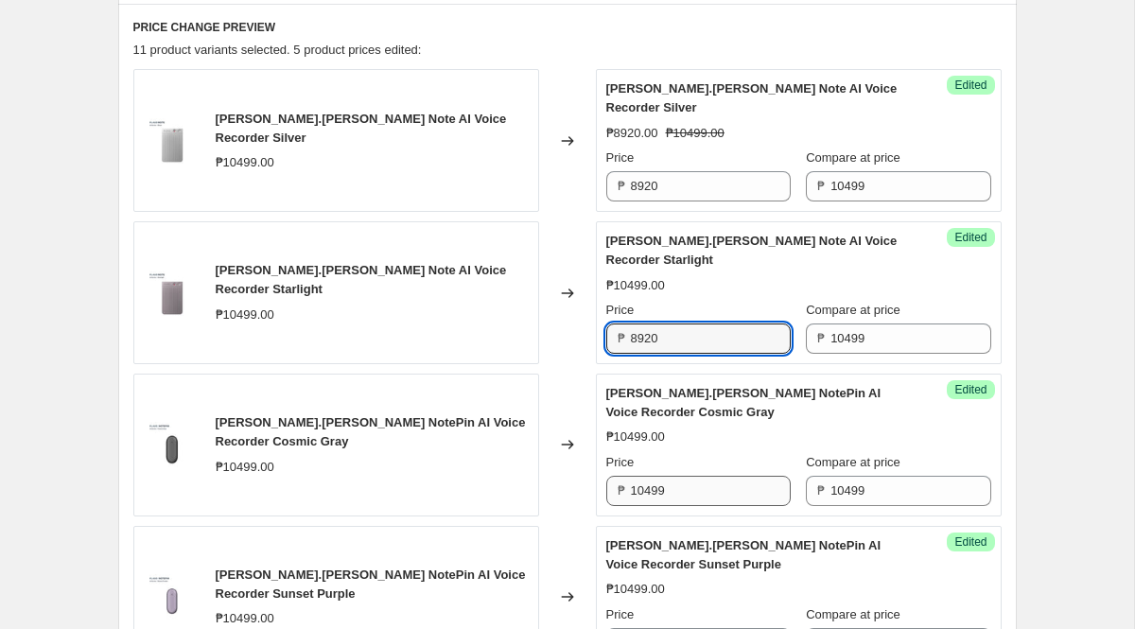
type input "8920"
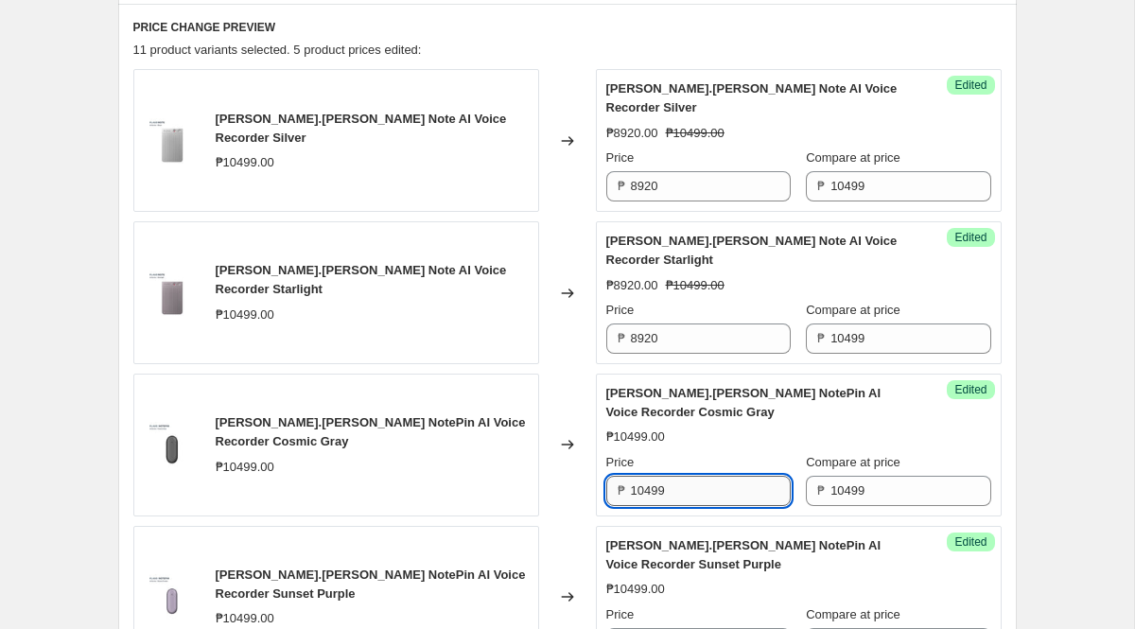
click at [691, 496] on input "10499" at bounding box center [711, 491] width 160 height 30
paste input "8920"
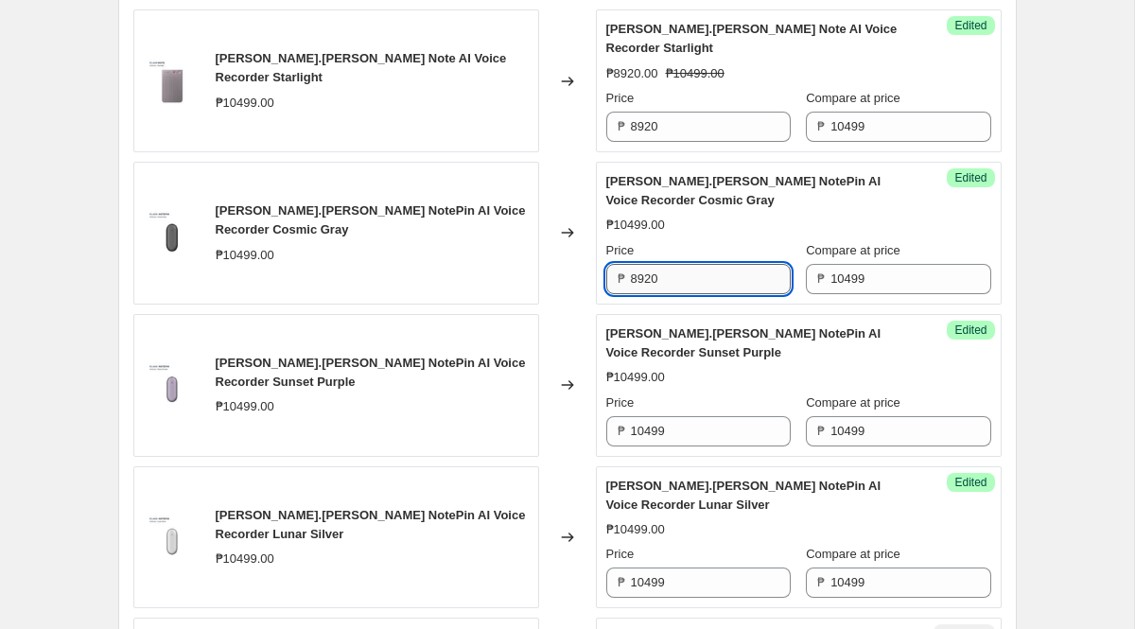
scroll to position [954, 0]
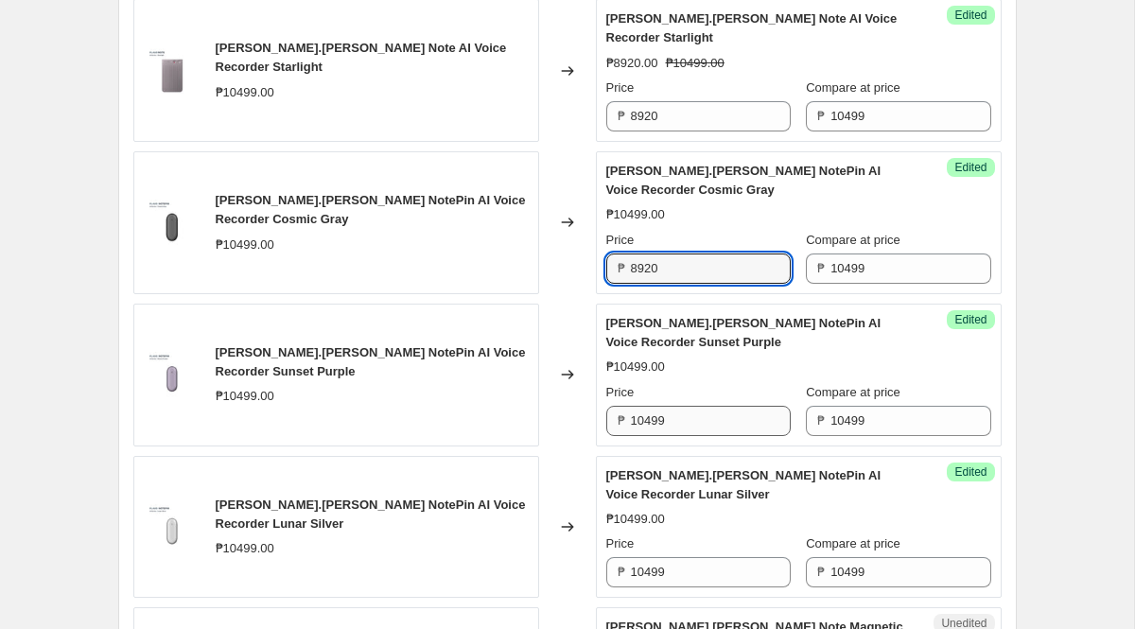
type input "8920"
click at [693, 425] on input "10499" at bounding box center [711, 421] width 160 height 30
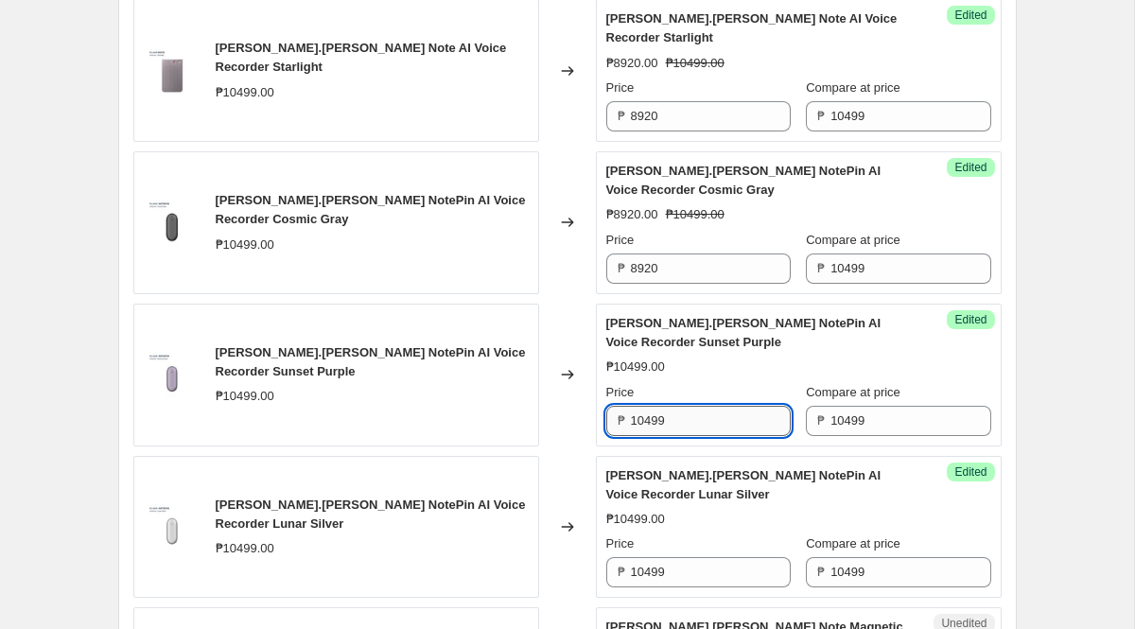
click at [693, 425] on input "10499" at bounding box center [711, 421] width 160 height 30
paste input "8920"
type input "8920"
click at [696, 573] on input "10499" at bounding box center [711, 572] width 160 height 30
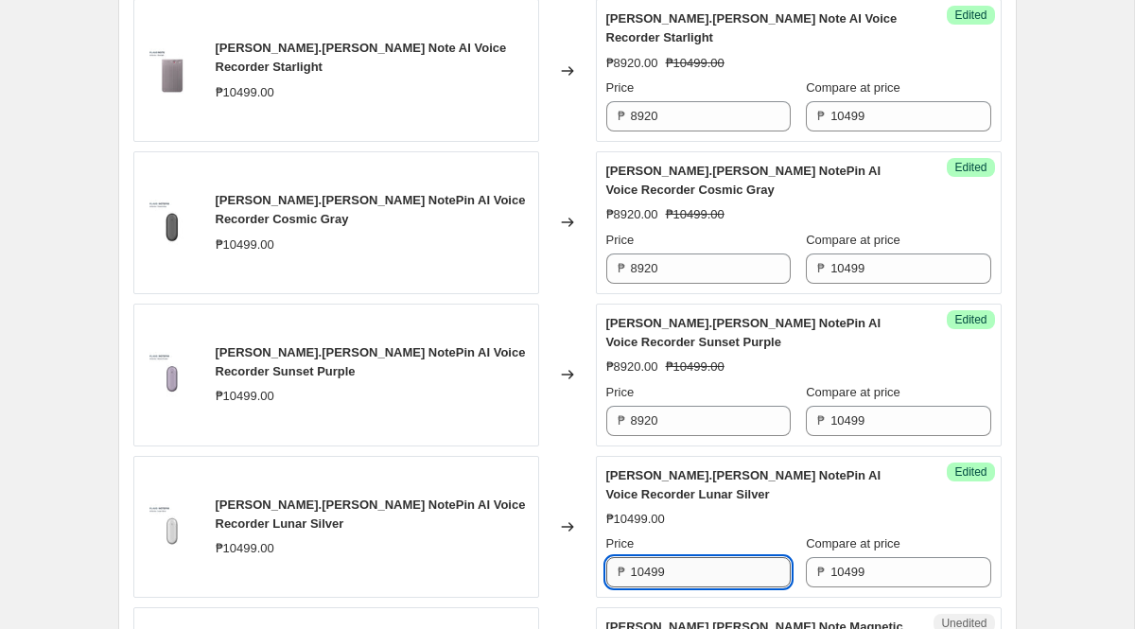
click at [696, 573] on input "10499" at bounding box center [711, 572] width 160 height 30
paste input "8920"
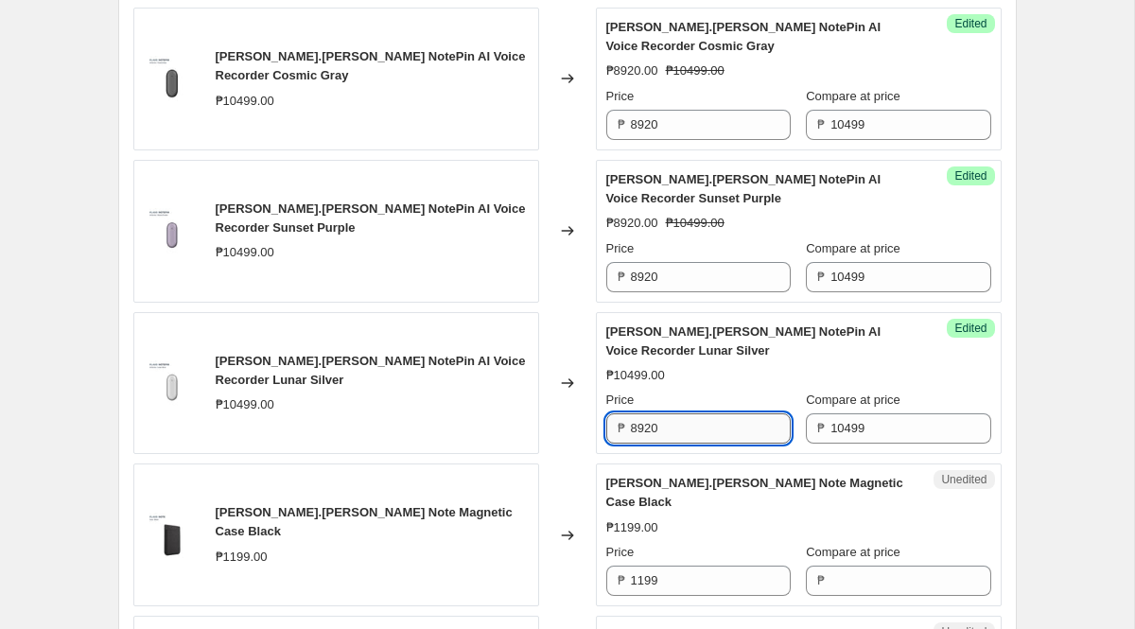
scroll to position [1098, 0]
type input "8920"
click at [962, 385] on div "Success Edited [PERSON_NAME].[PERSON_NAME] NotePin AI Voice Recorder Lunar Silv…" at bounding box center [799, 382] width 406 height 143
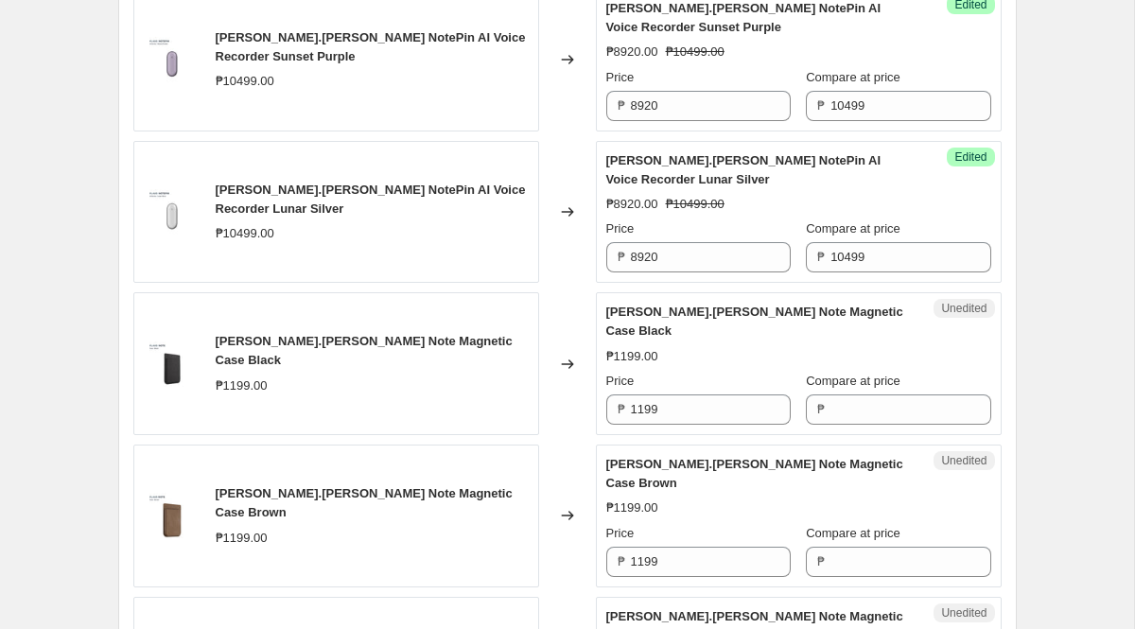
scroll to position [1285, 0]
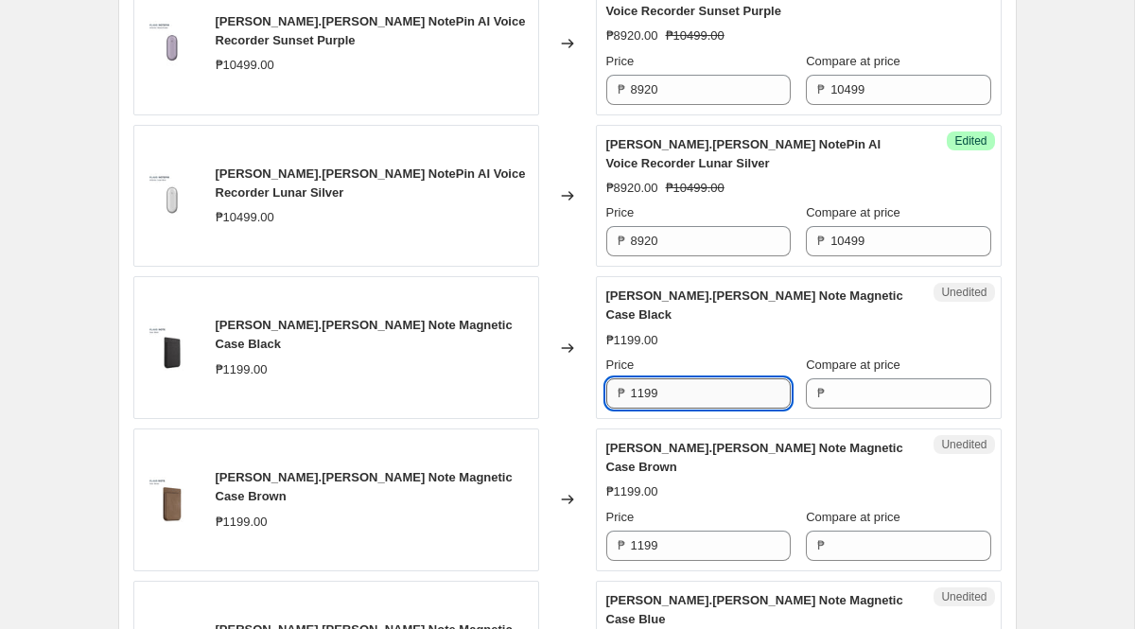
click at [700, 378] on input "1199" at bounding box center [711, 393] width 160 height 30
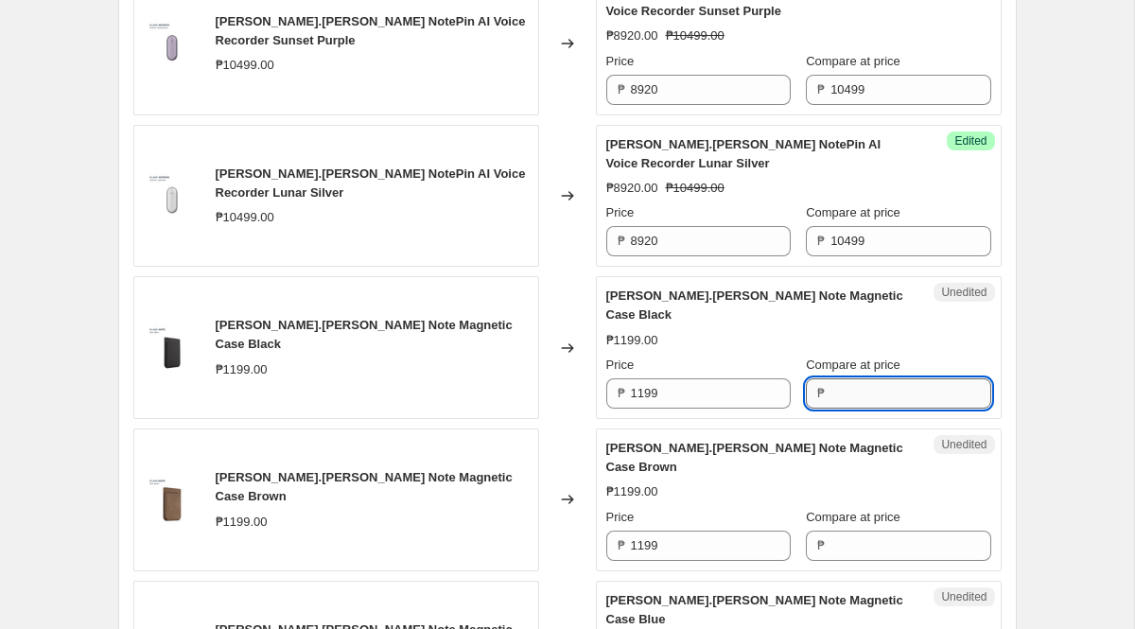
click at [848, 378] on input "Compare at price" at bounding box center [911, 393] width 160 height 30
paste input "1199"
type input "1199"
click at [839, 531] on input "Compare at price" at bounding box center [911, 546] width 160 height 30
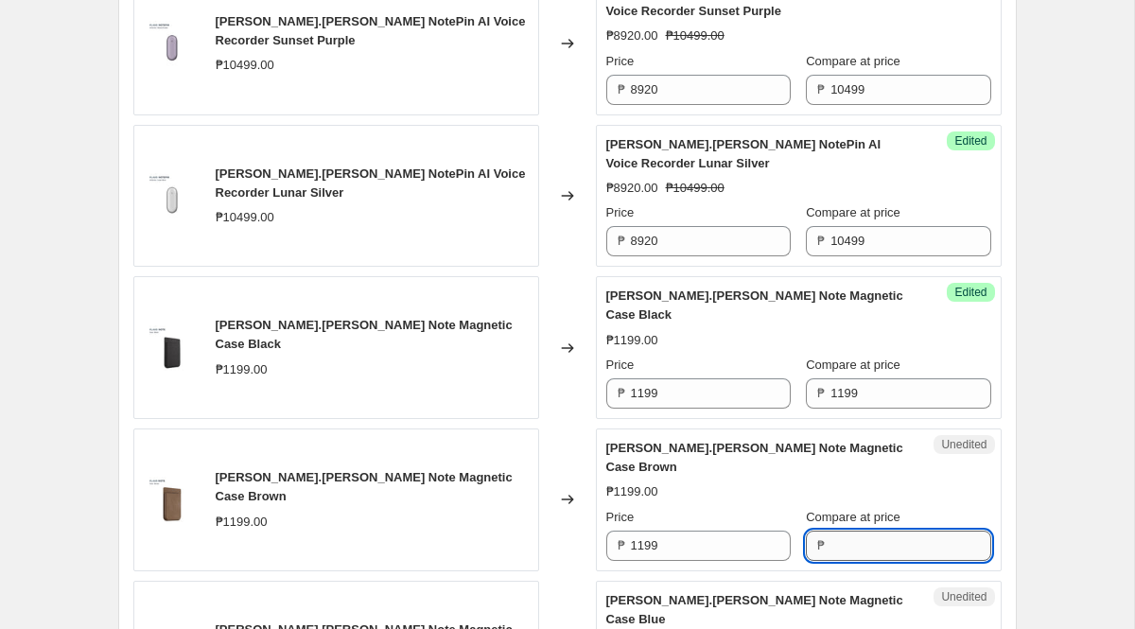
paste input "1199"
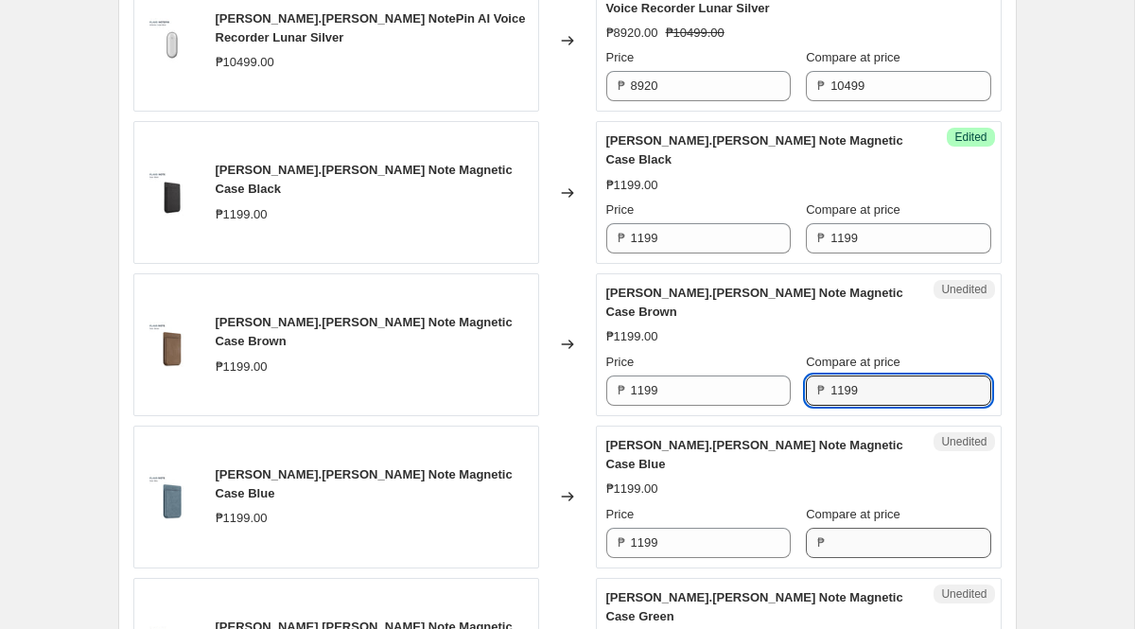
type input "1199"
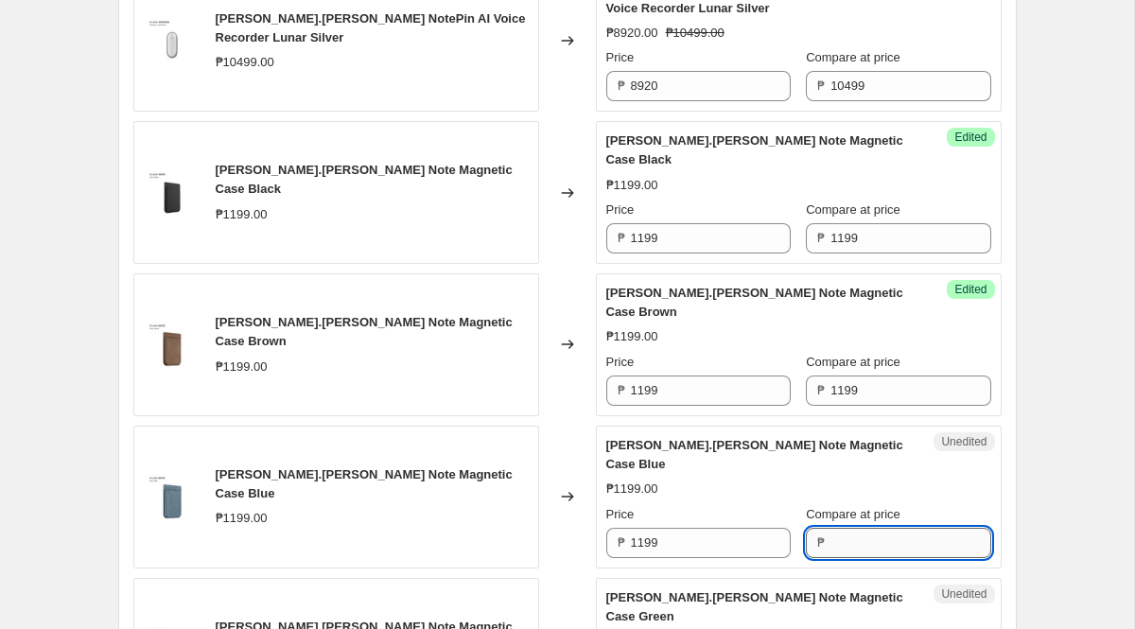
click at [837, 528] on input "Compare at price" at bounding box center [911, 543] width 160 height 30
paste input "1199"
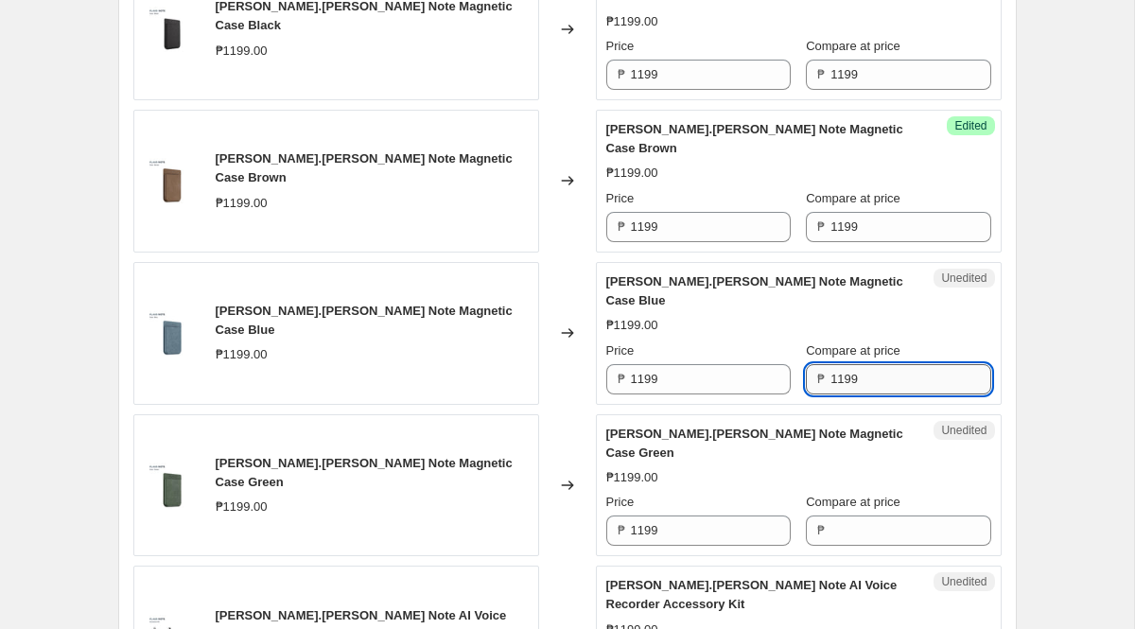
scroll to position [1621, 0]
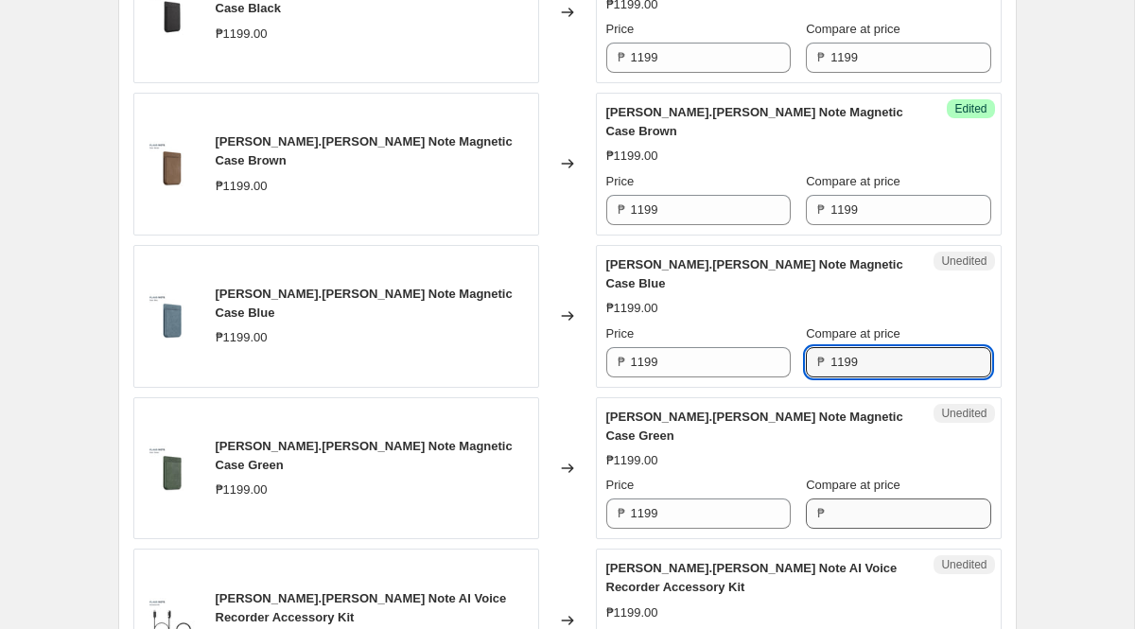
type input "1199"
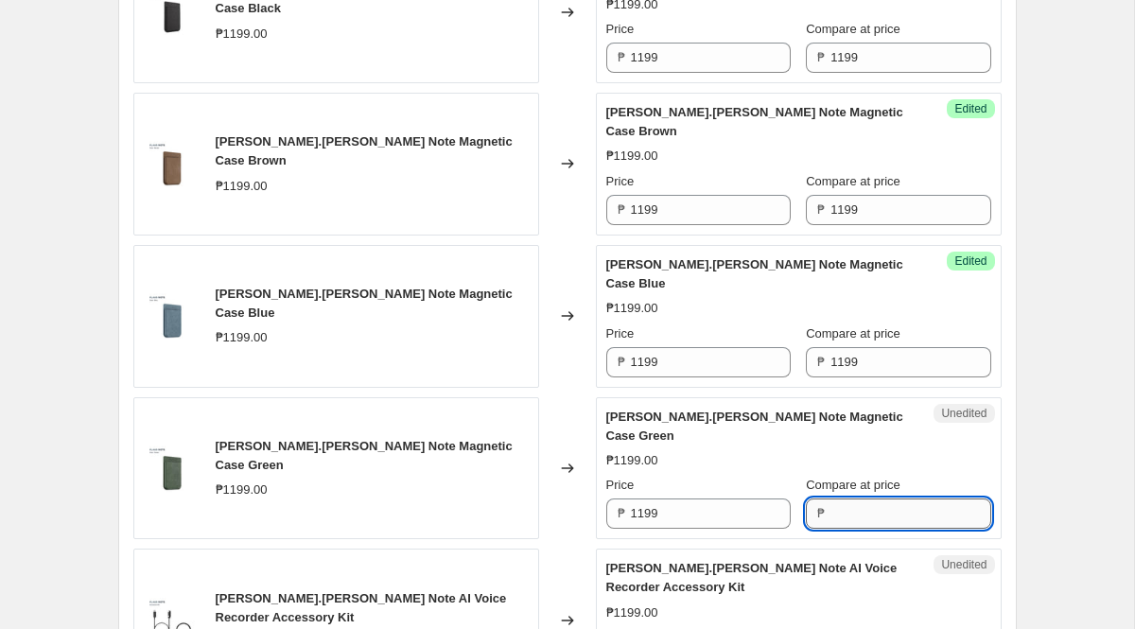
click at [849, 499] on input "Compare at price" at bounding box center [911, 514] width 160 height 30
paste input "1199"
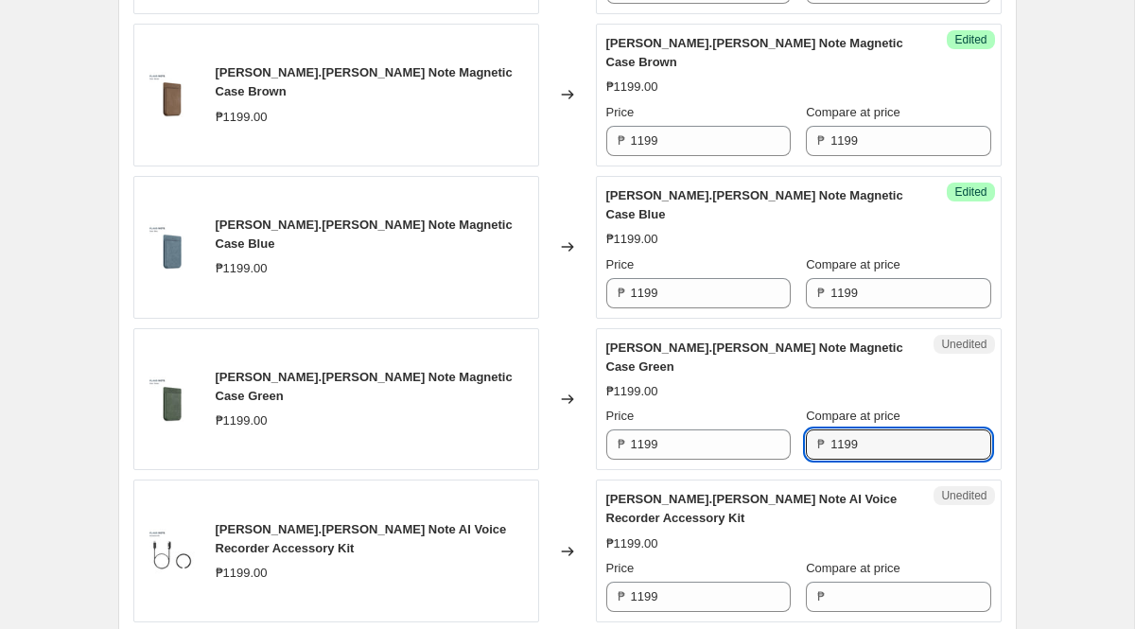
scroll to position [1693, 0]
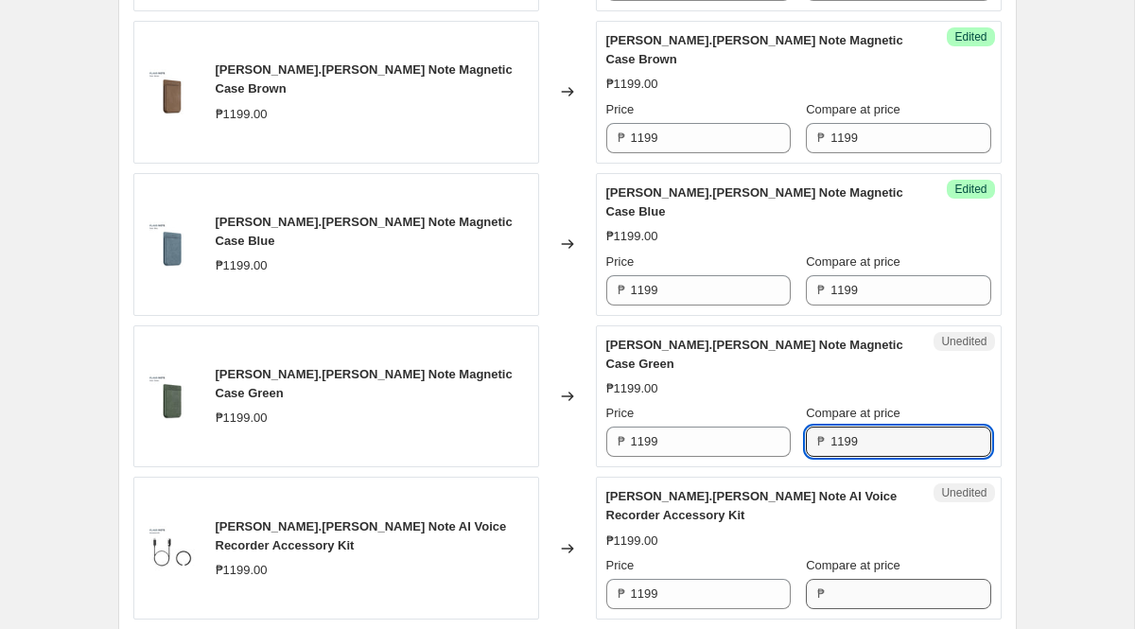
type input "1199"
click at [845, 579] on input "Compare at price" at bounding box center [911, 594] width 160 height 30
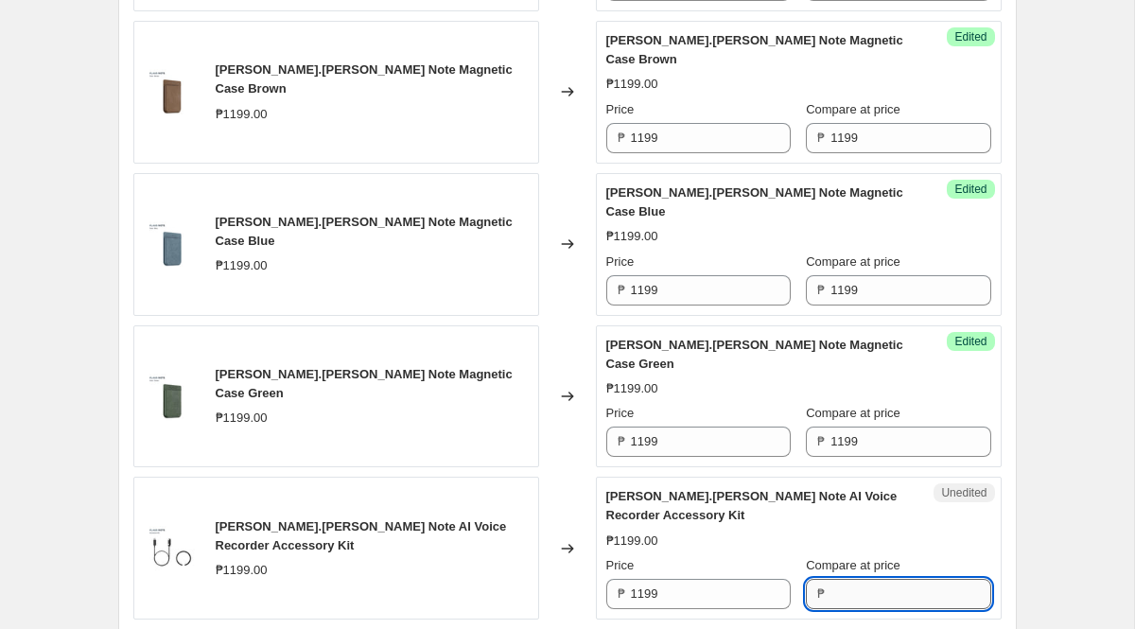
paste input "1199"
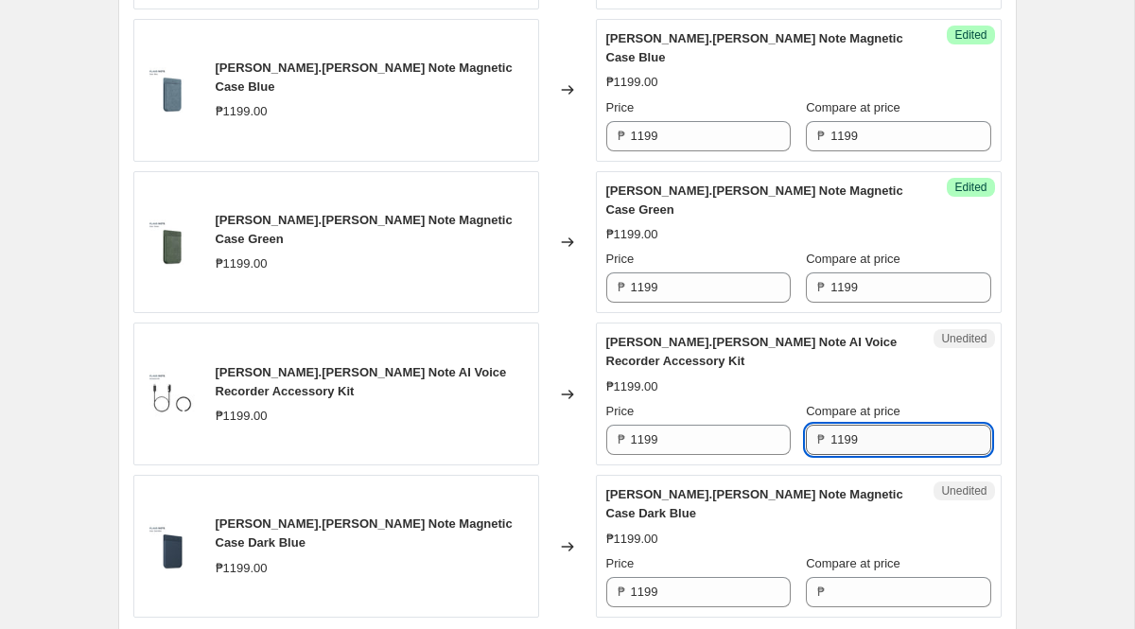
scroll to position [1856, 0]
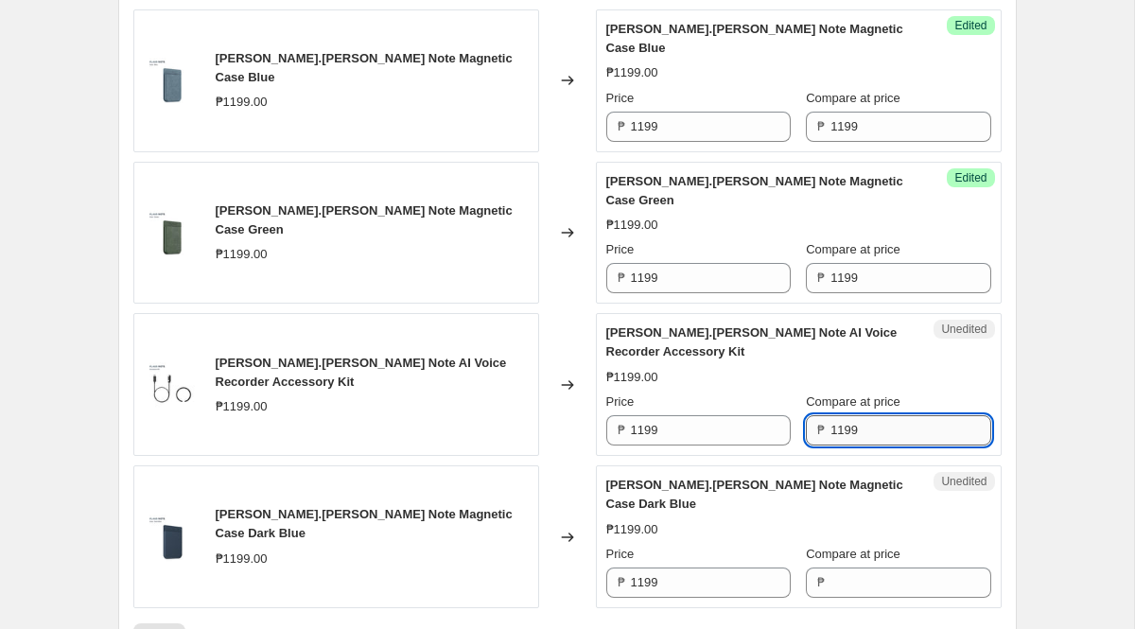
type input "1199"
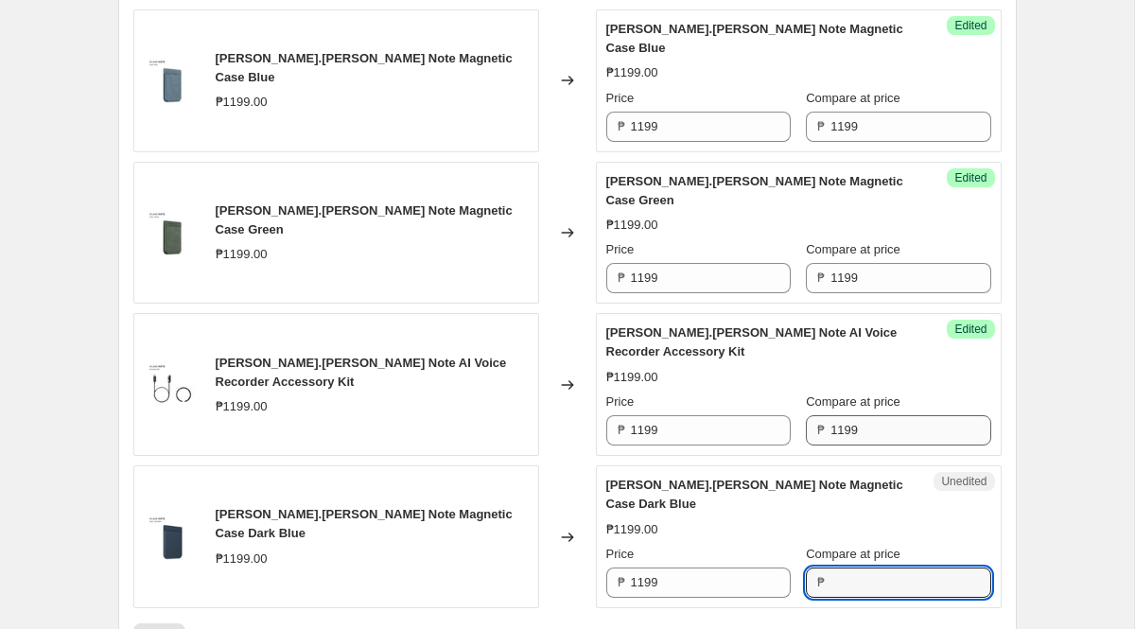
click at [845, 568] on input "Compare at price" at bounding box center [911, 583] width 160 height 30
paste input "1199"
type input "1199"
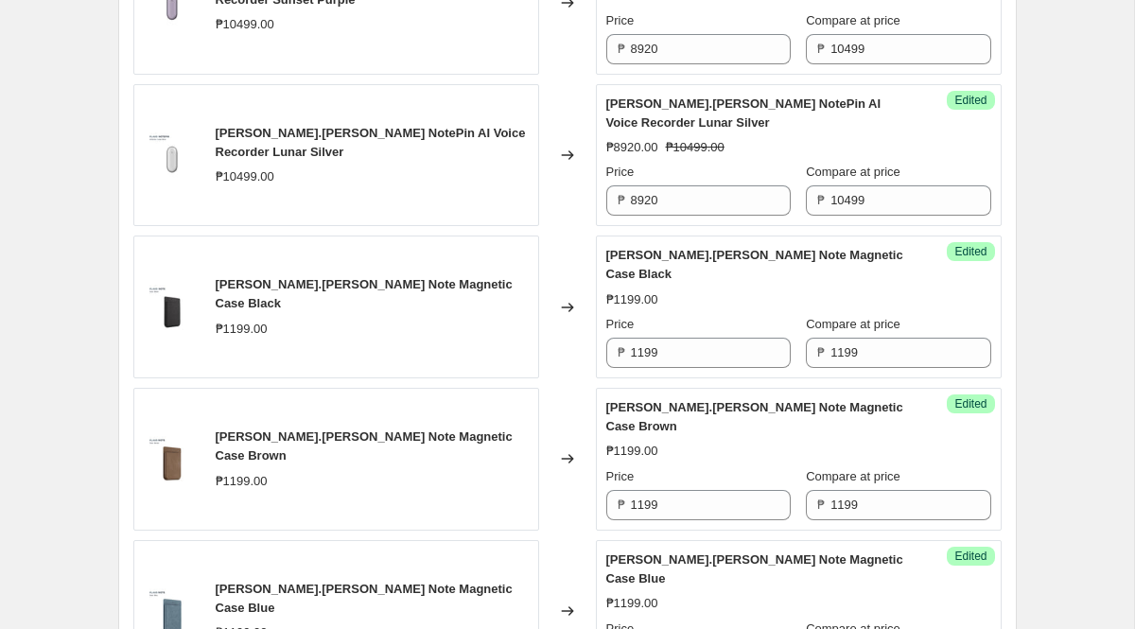
scroll to position [1330, 0]
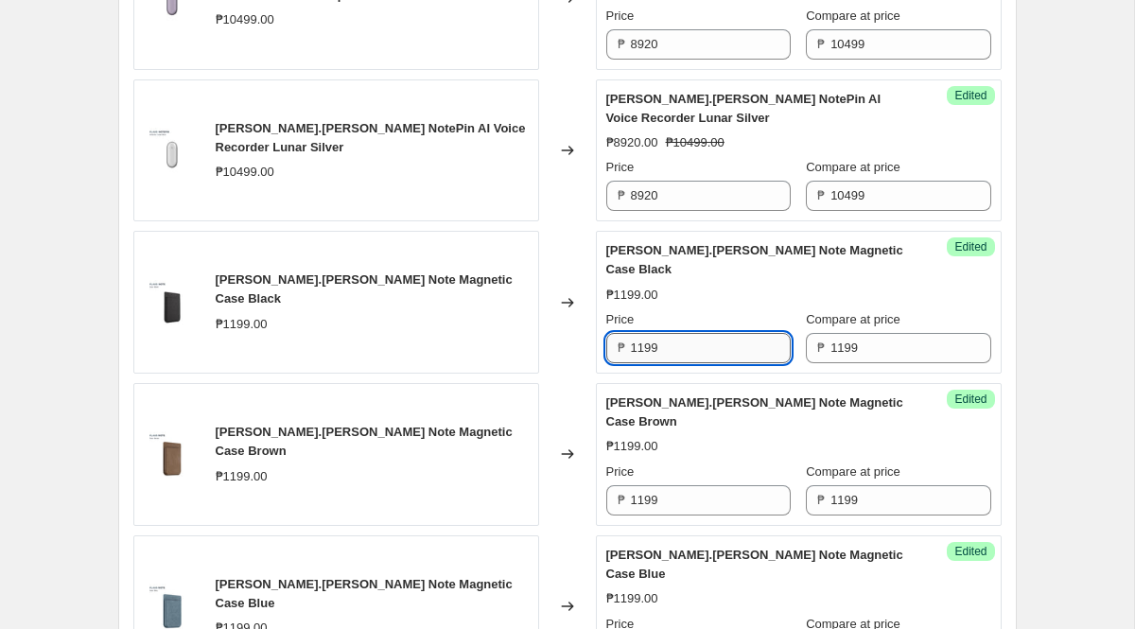
click at [700, 333] on input "1199" at bounding box center [711, 348] width 160 height 30
type input "1020"
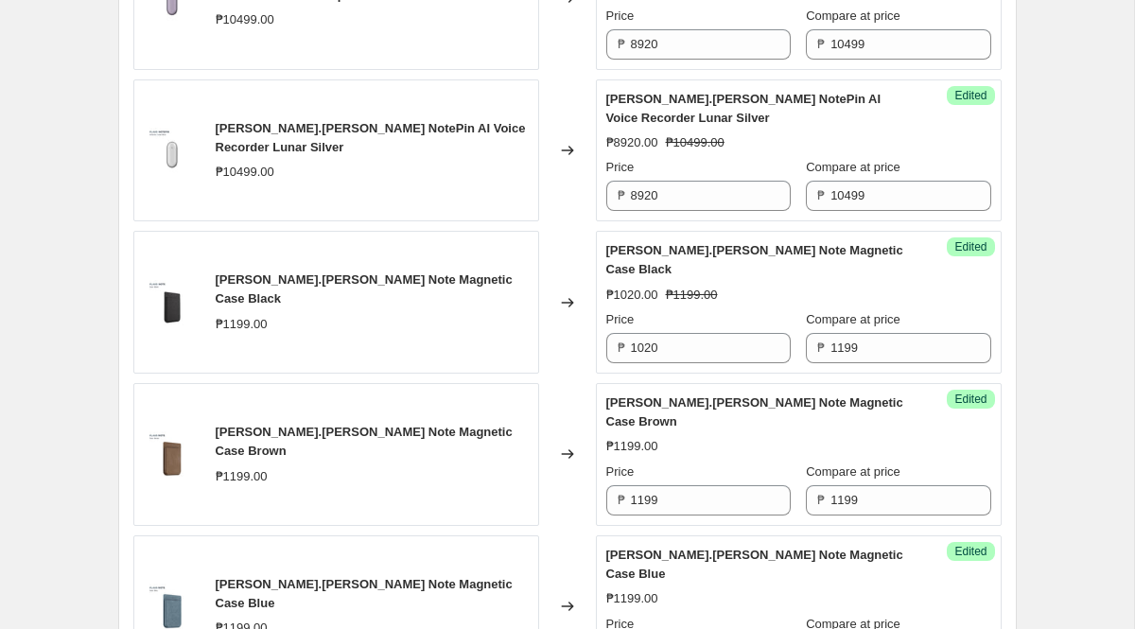
click at [704, 349] on div "Success Edited [PERSON_NAME].[PERSON_NAME] Note Magnetic Case Black ₱1020.00 ₱1…" at bounding box center [799, 302] width 406 height 143
click at [702, 336] on input "1020" at bounding box center [711, 348] width 160 height 30
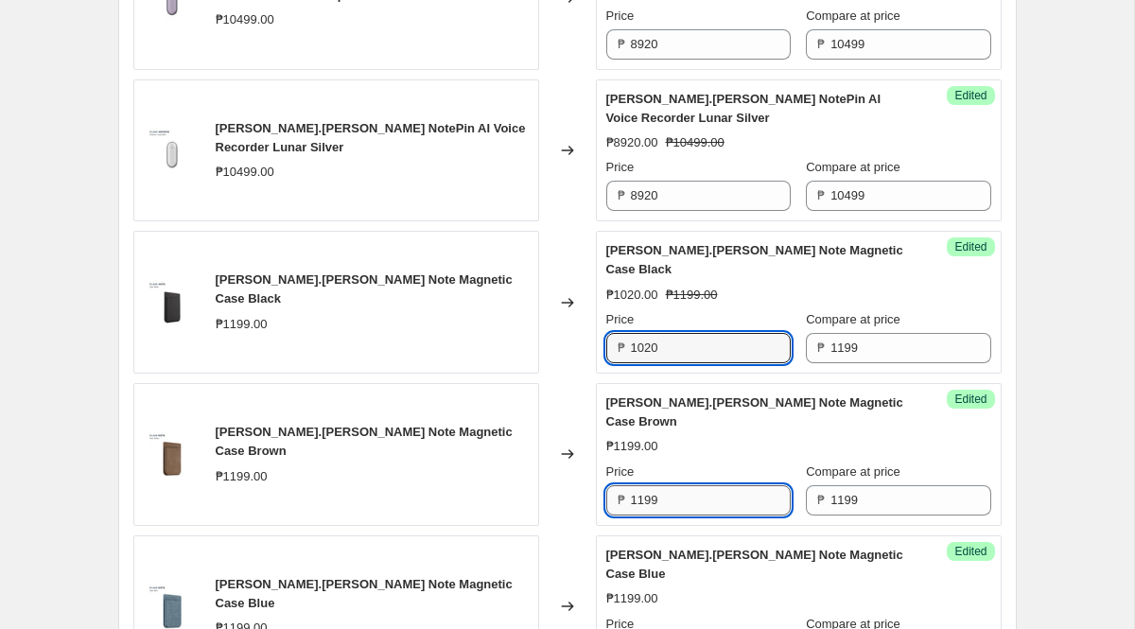
click at [688, 485] on input "1199" at bounding box center [711, 500] width 160 height 30
paste input "020"
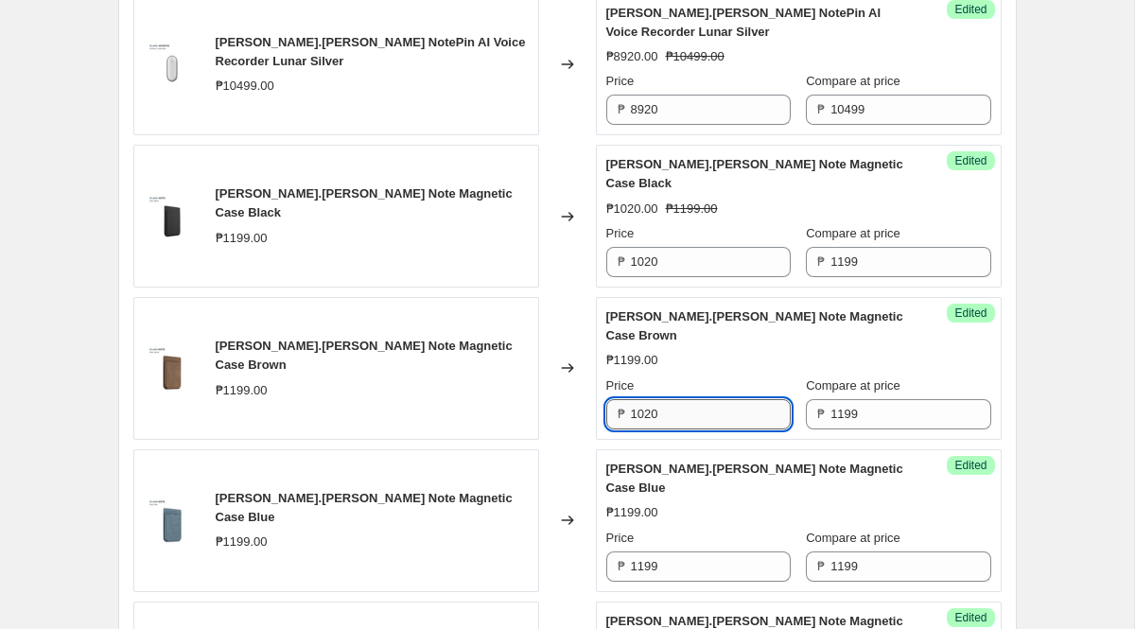
scroll to position [1431, 0]
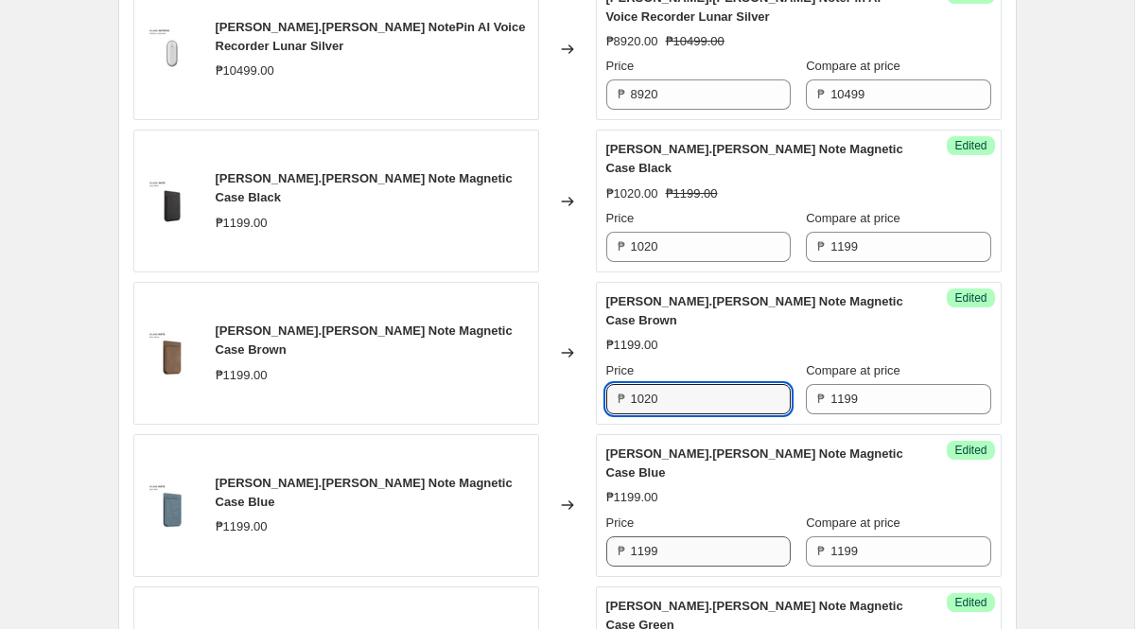
type input "1020"
click at [686, 536] on input "1199" at bounding box center [711, 551] width 160 height 30
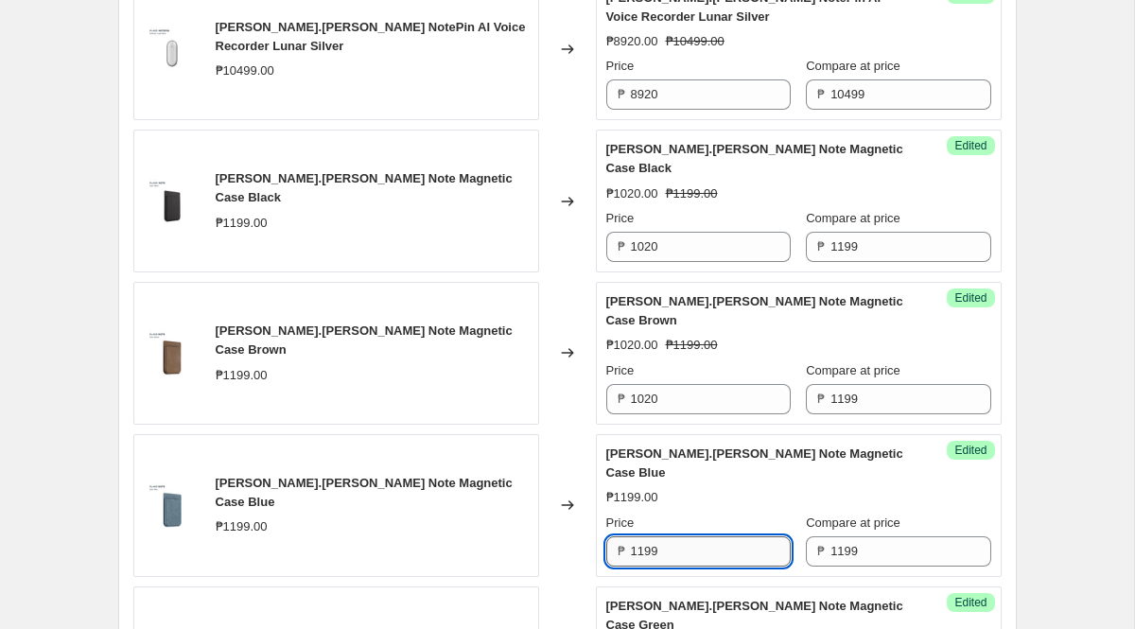
click at [686, 536] on input "1199" at bounding box center [711, 551] width 160 height 30
paste input "020"
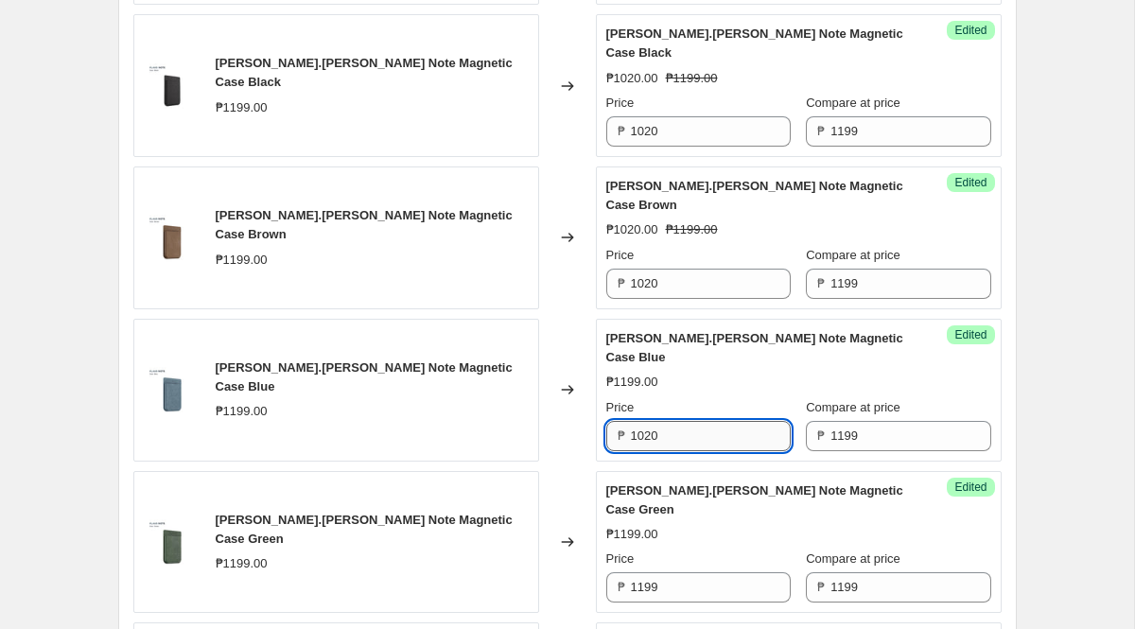
type input "1020"
click at [686, 572] on input "1199" at bounding box center [711, 587] width 160 height 30
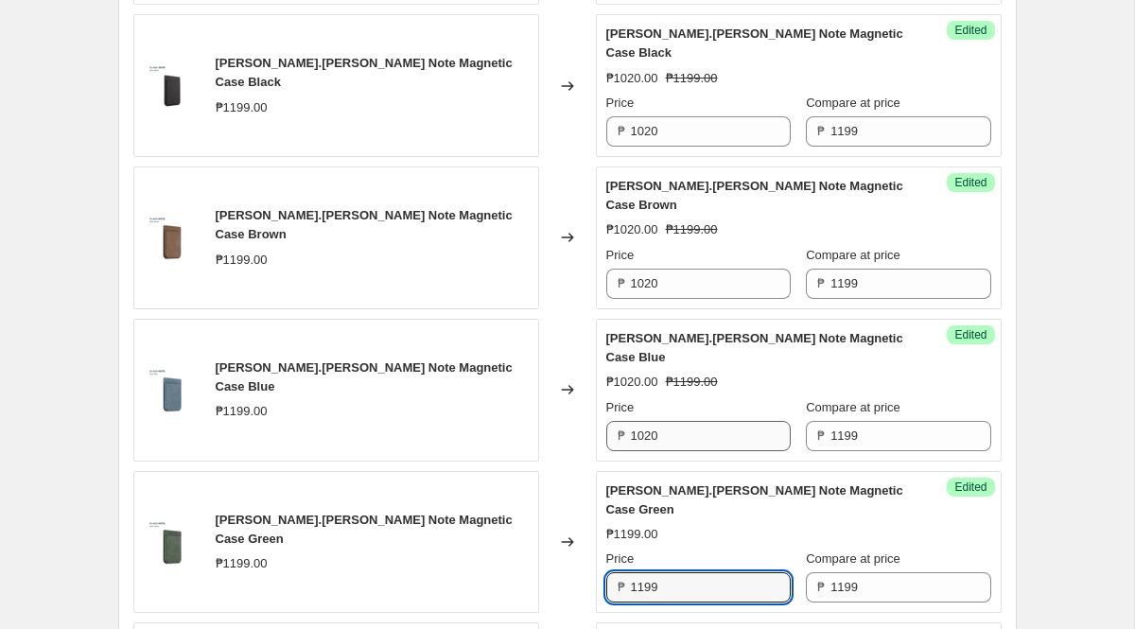
click at [686, 572] on input "1199" at bounding box center [711, 587] width 160 height 30
paste input "020"
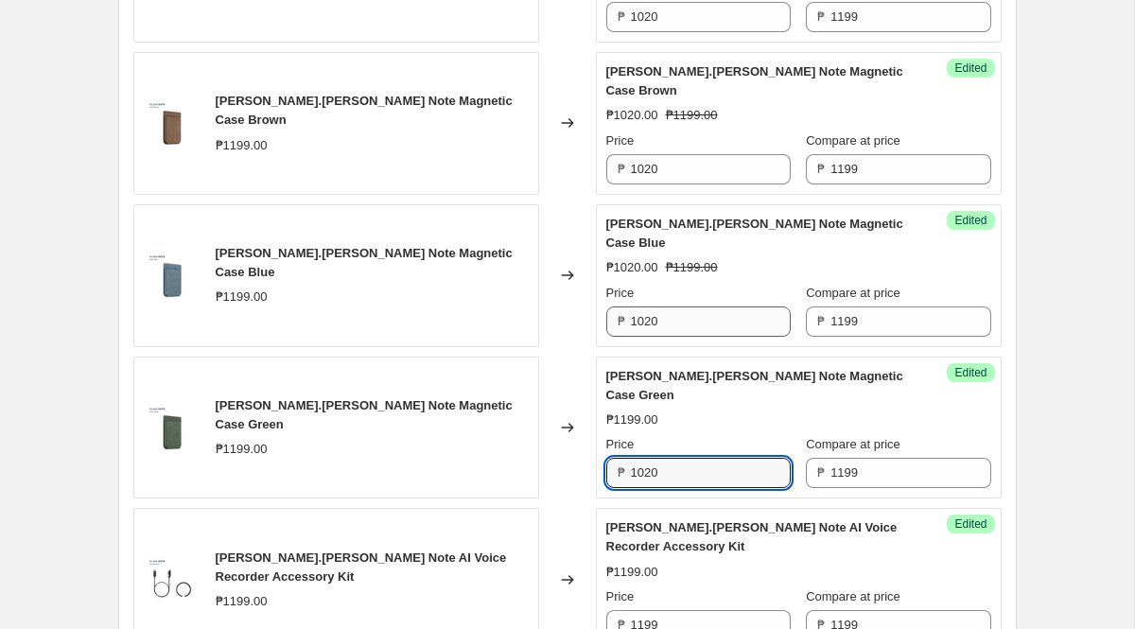
scroll to position [1670, 0]
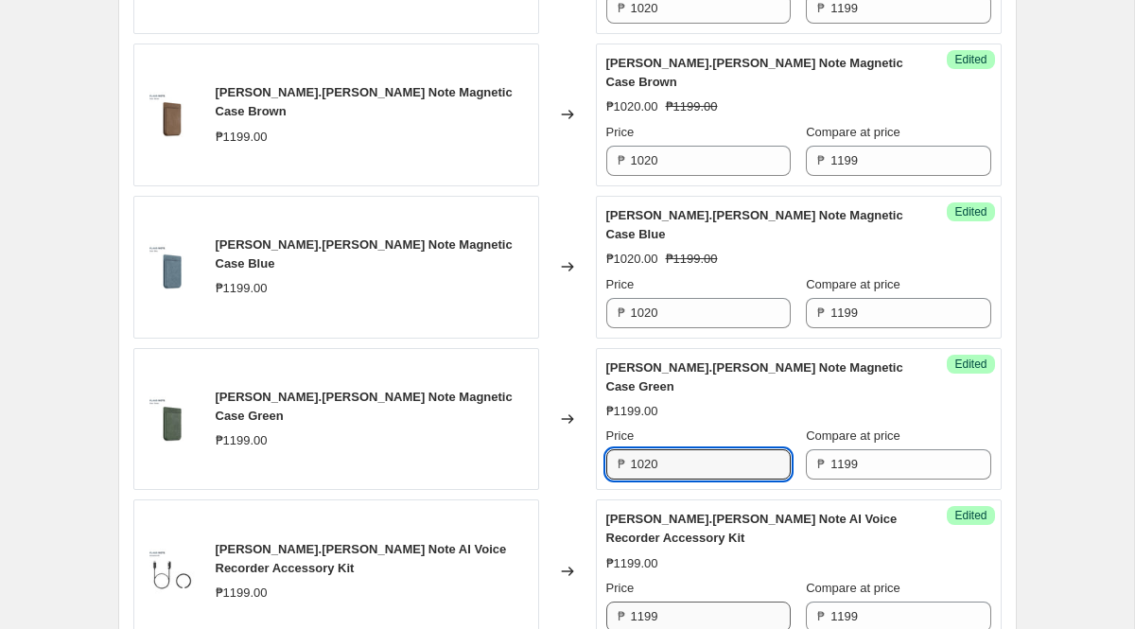
type input "1020"
click at [682, 602] on input "1199" at bounding box center [711, 617] width 160 height 30
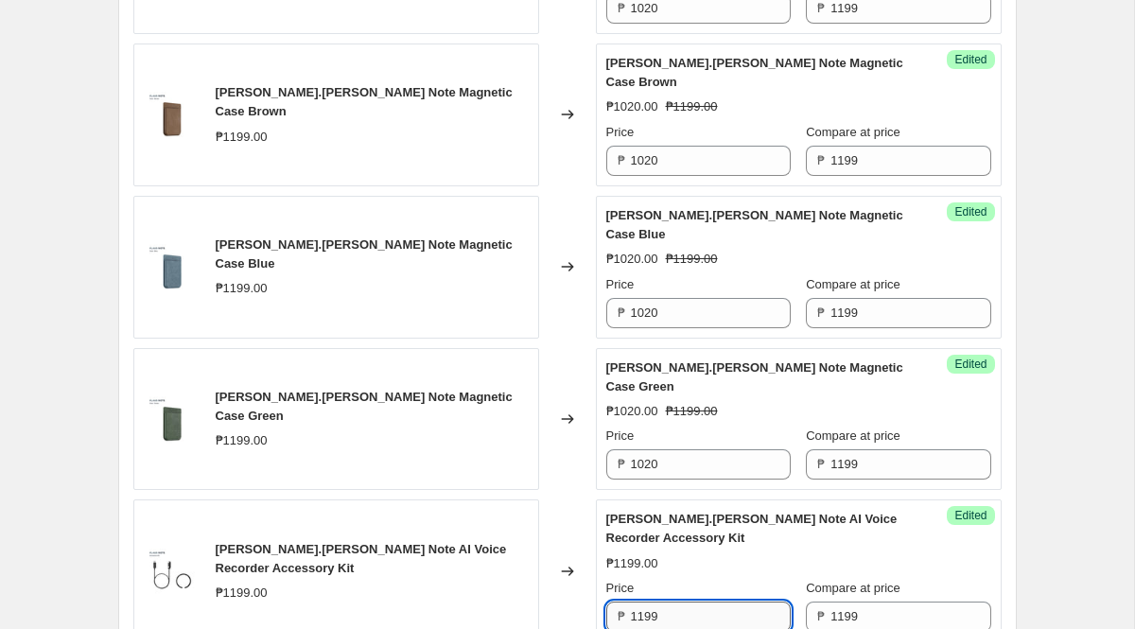
click at [682, 602] on input "1199" at bounding box center [711, 617] width 160 height 30
paste input "020"
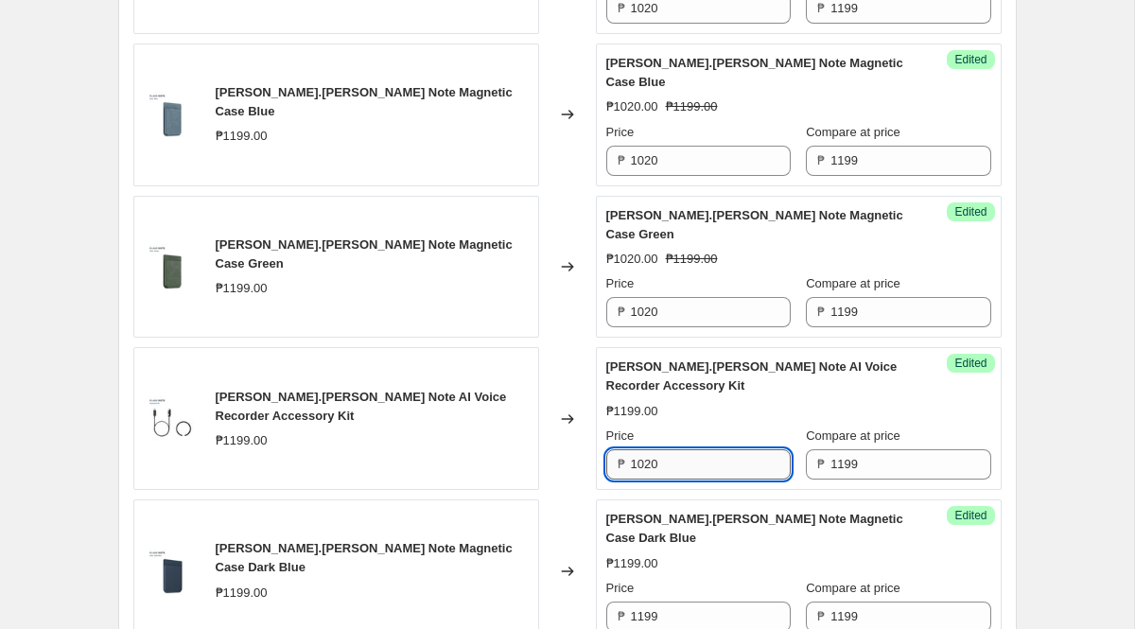
scroll to position [1827, 0]
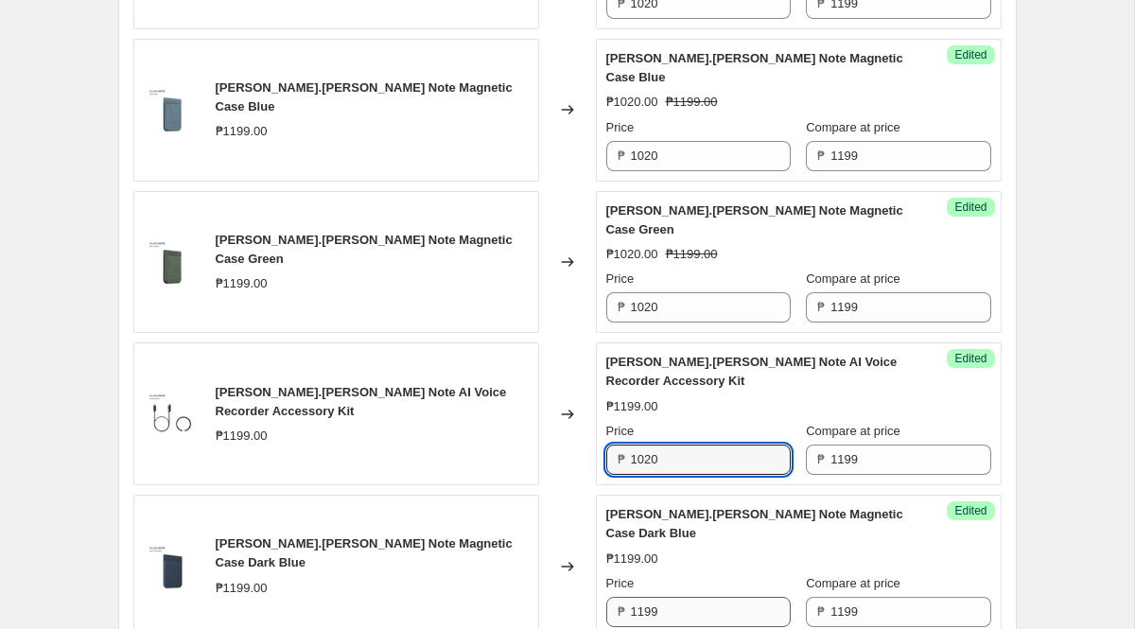
type input "1020"
click at [682, 597] on input "1199" at bounding box center [711, 612] width 160 height 30
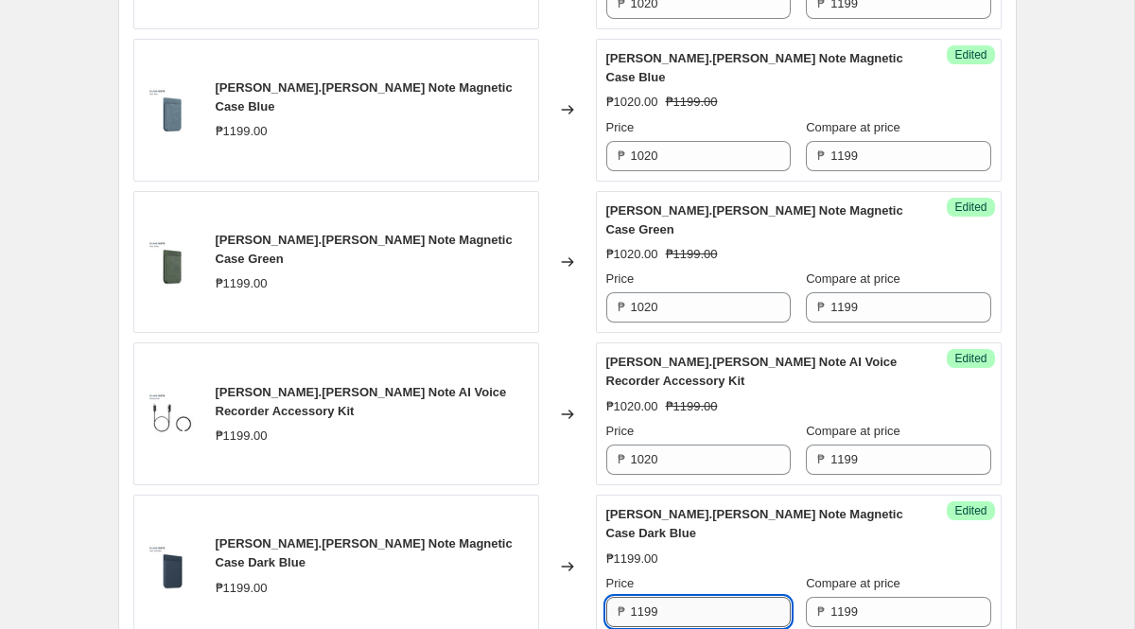
click at [682, 597] on input "1199" at bounding box center [711, 612] width 160 height 30
paste input "020"
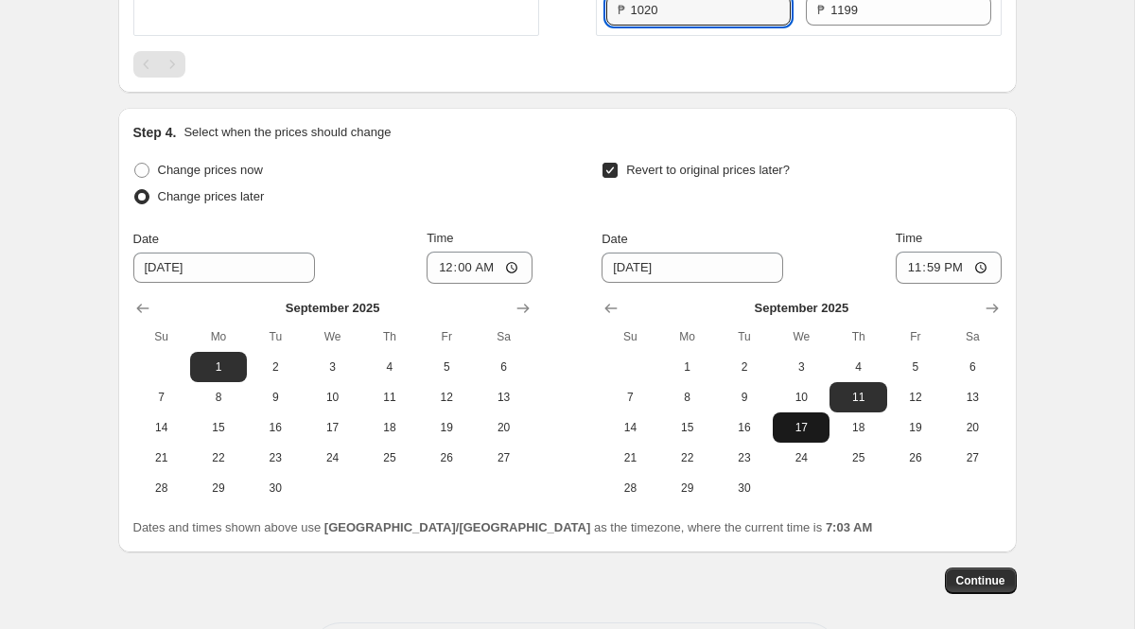
scroll to position [2433, 0]
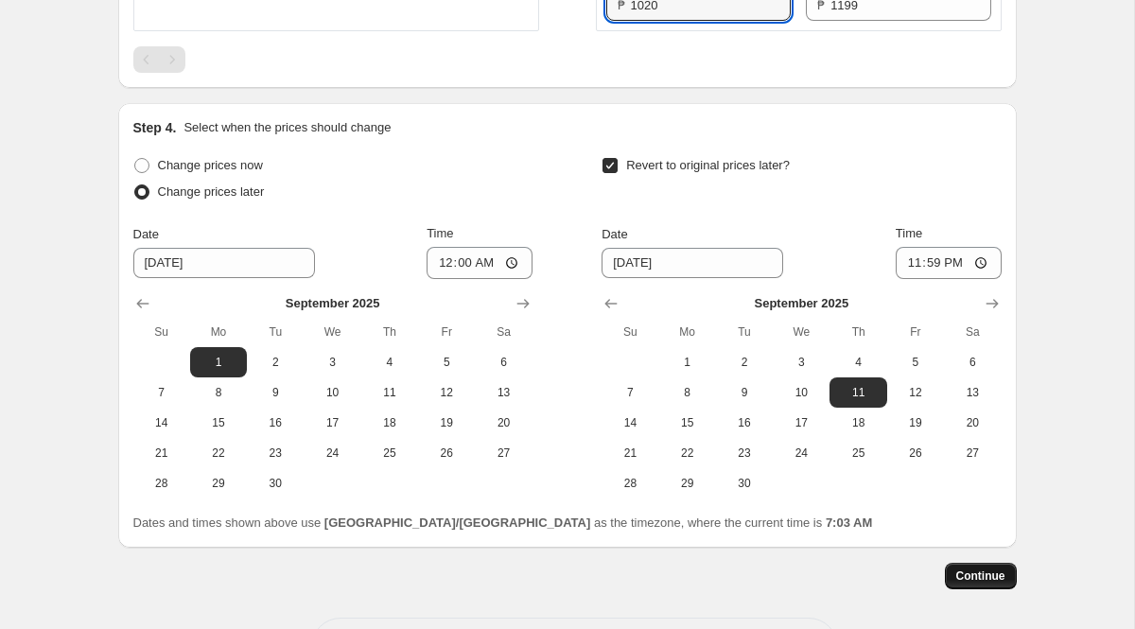
type input "1020"
click at [992, 563] on button "Continue" at bounding box center [981, 576] width 72 height 26
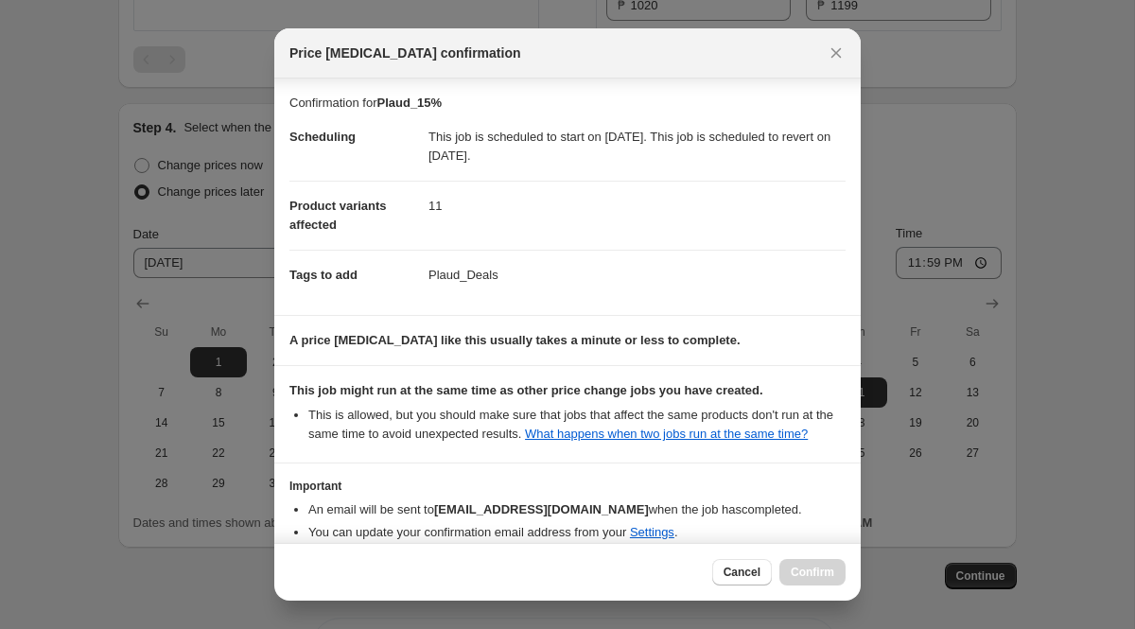
scroll to position [114, 0]
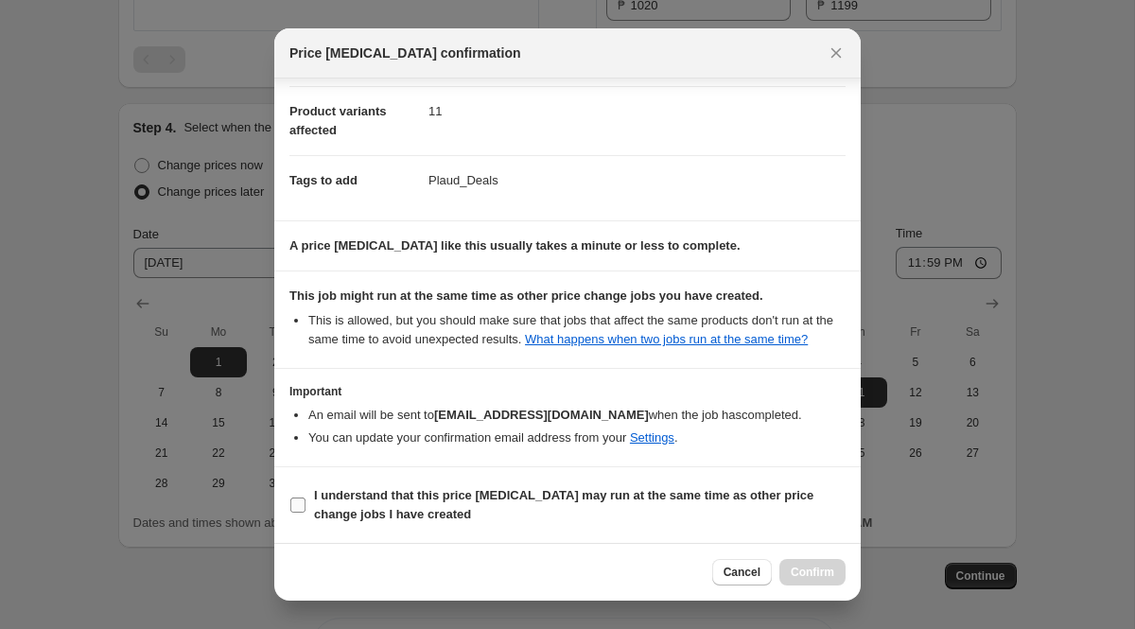
click at [297, 503] on input "I understand that this price [MEDICAL_DATA] may run at the same time as other p…" at bounding box center [297, 505] width 15 height 15
checkbox input "true"
click at [825, 570] on span "Confirm" at bounding box center [813, 572] width 44 height 15
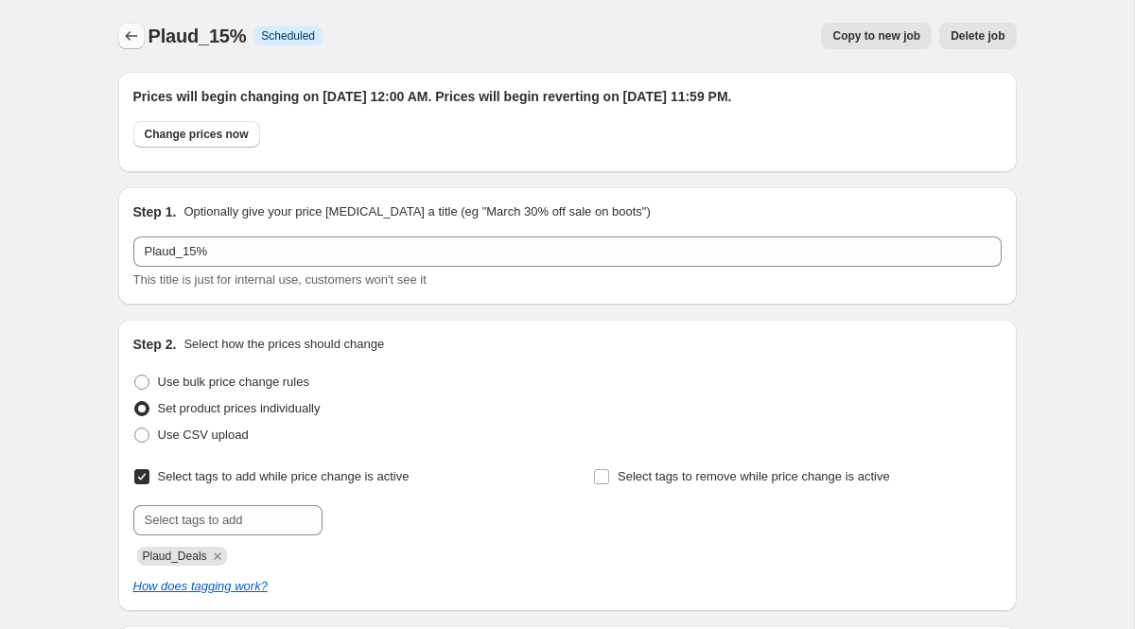
click at [129, 25] on button "Price change jobs" at bounding box center [131, 36] width 26 height 26
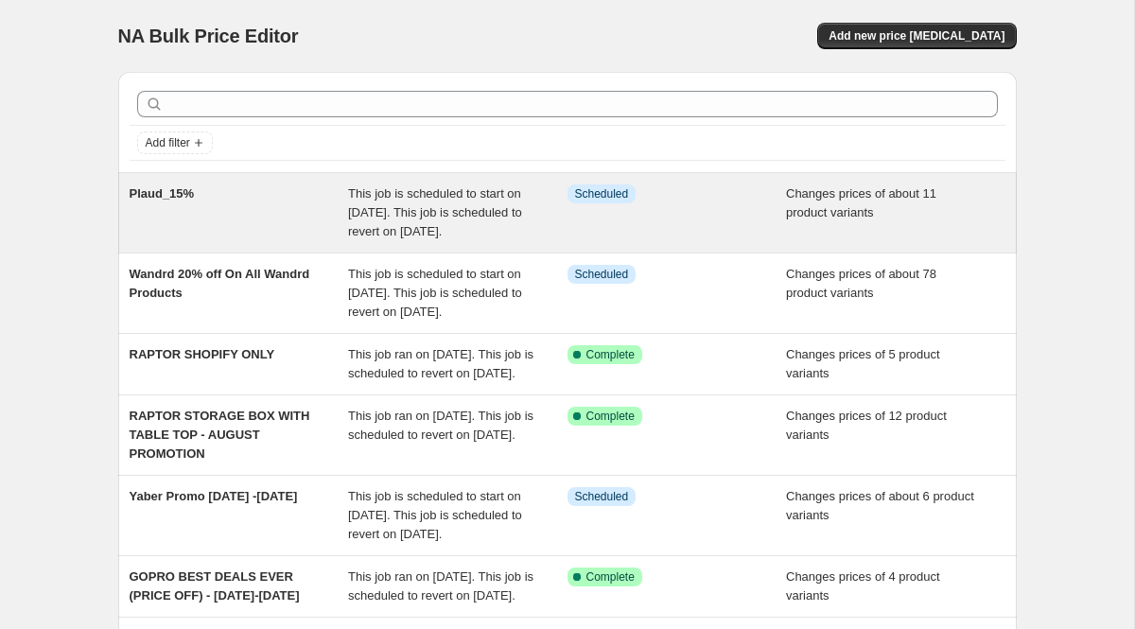
click at [517, 207] on span "This job is scheduled to start on [DATE]. This job is scheduled to revert on [D…" at bounding box center [435, 212] width 174 height 52
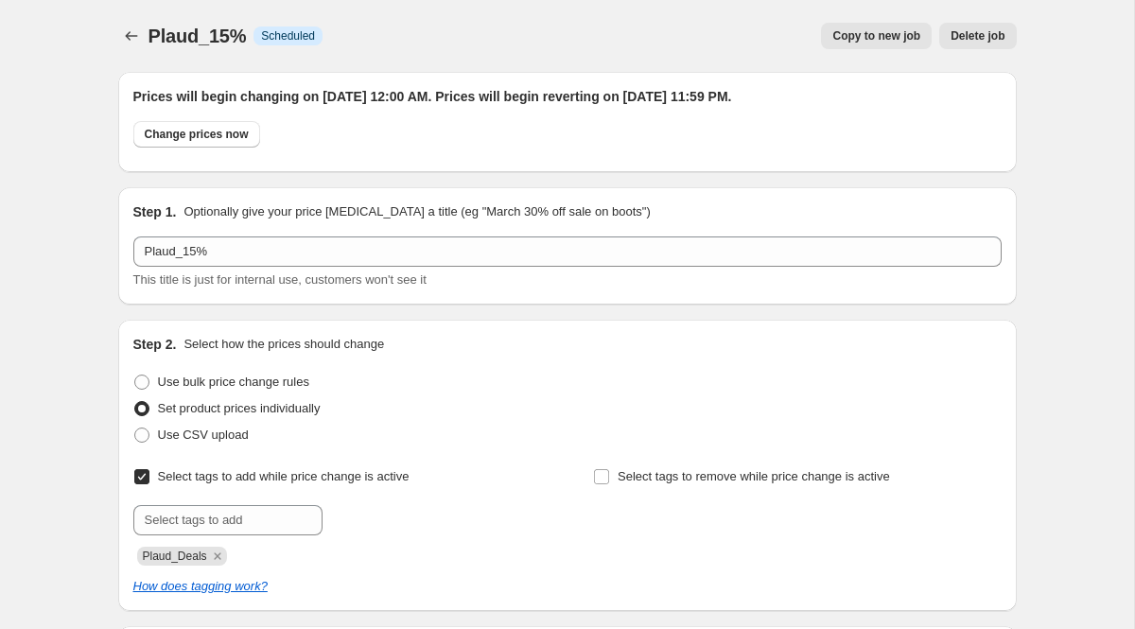
click at [125, 49] on div "Plaud_15%. This page is ready Plaud_15% Info Scheduled Copy to new job Delete j…" at bounding box center [567, 36] width 899 height 72
click at [125, 30] on icon "Price change jobs" at bounding box center [131, 35] width 19 height 19
